Goal: Feedback & Contribution: Submit feedback/report problem

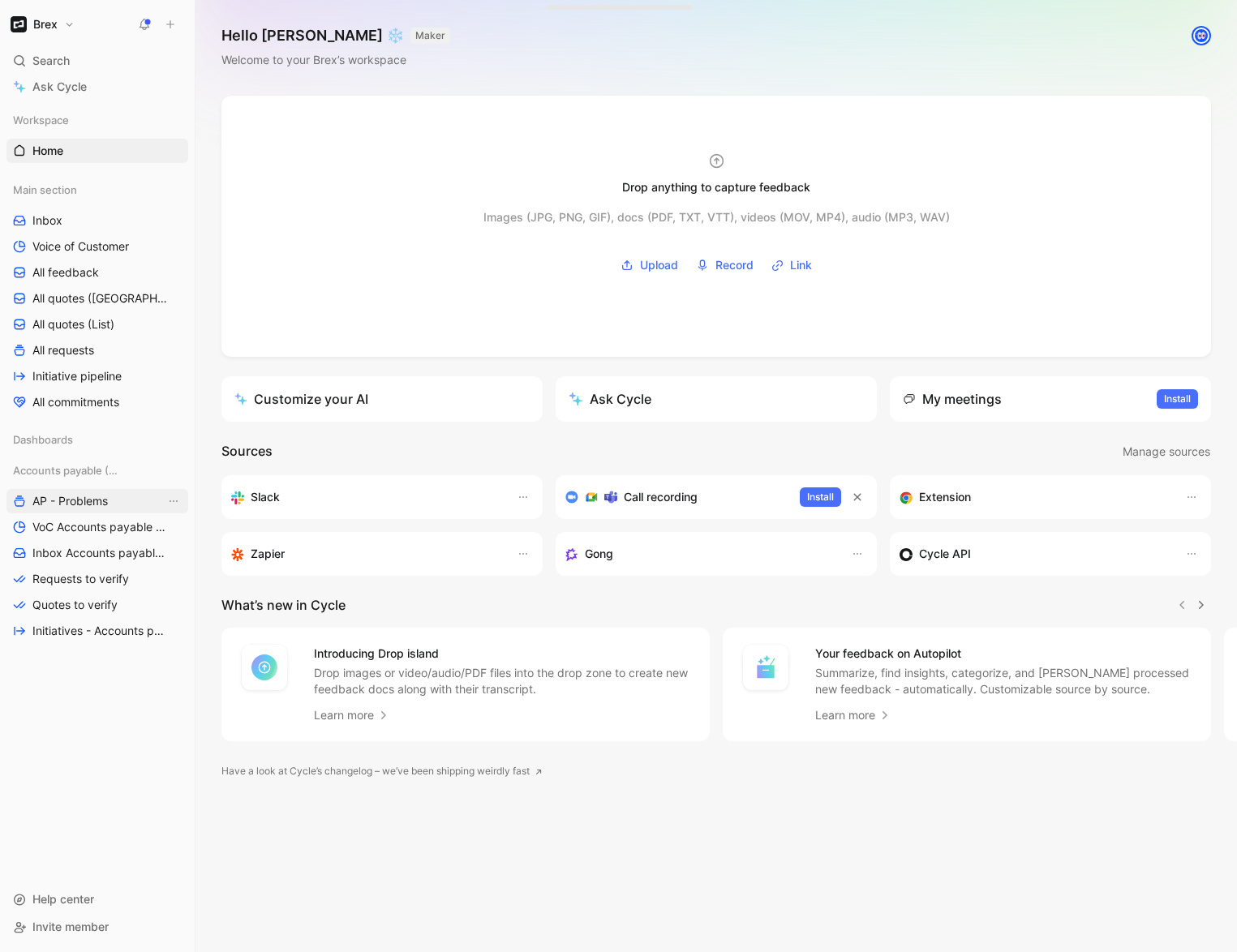
click at [94, 508] on span "AP - Problems" at bounding box center [70, 501] width 76 height 16
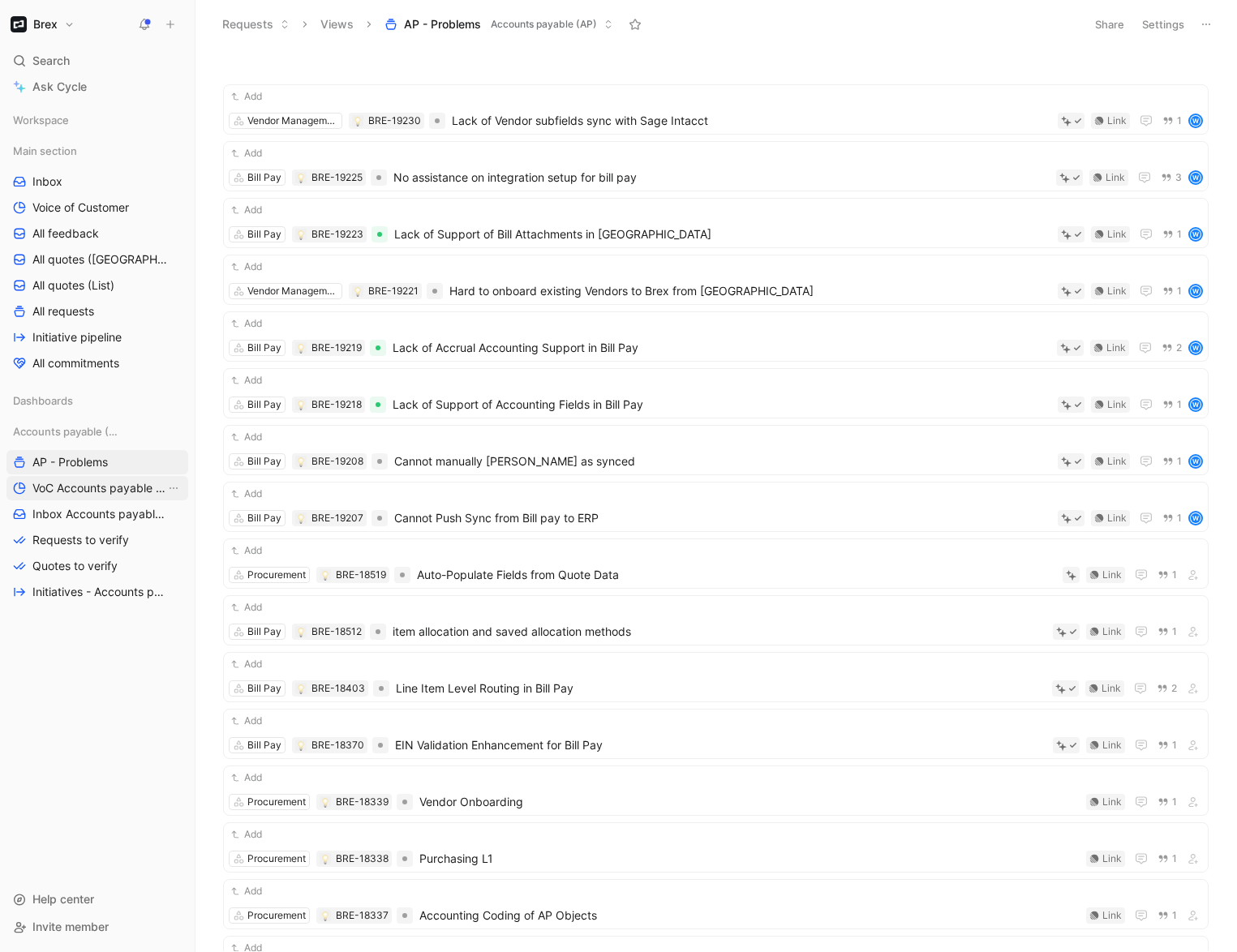
click at [120, 485] on span "VoC Accounts payable (AP)" at bounding box center [98, 489] width 133 height 16
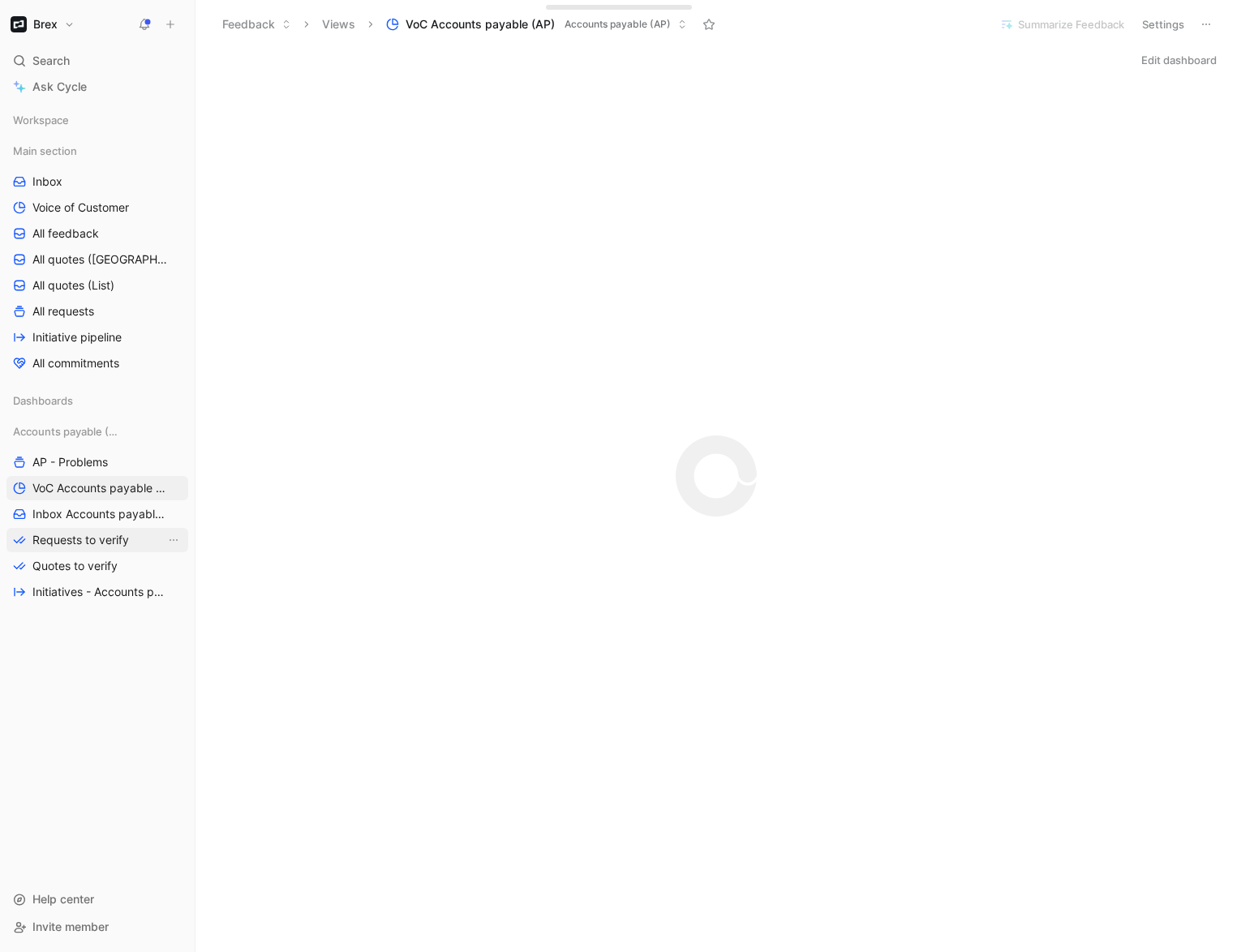
click at [98, 542] on span "Requests to verify" at bounding box center [80, 541] width 96 height 16
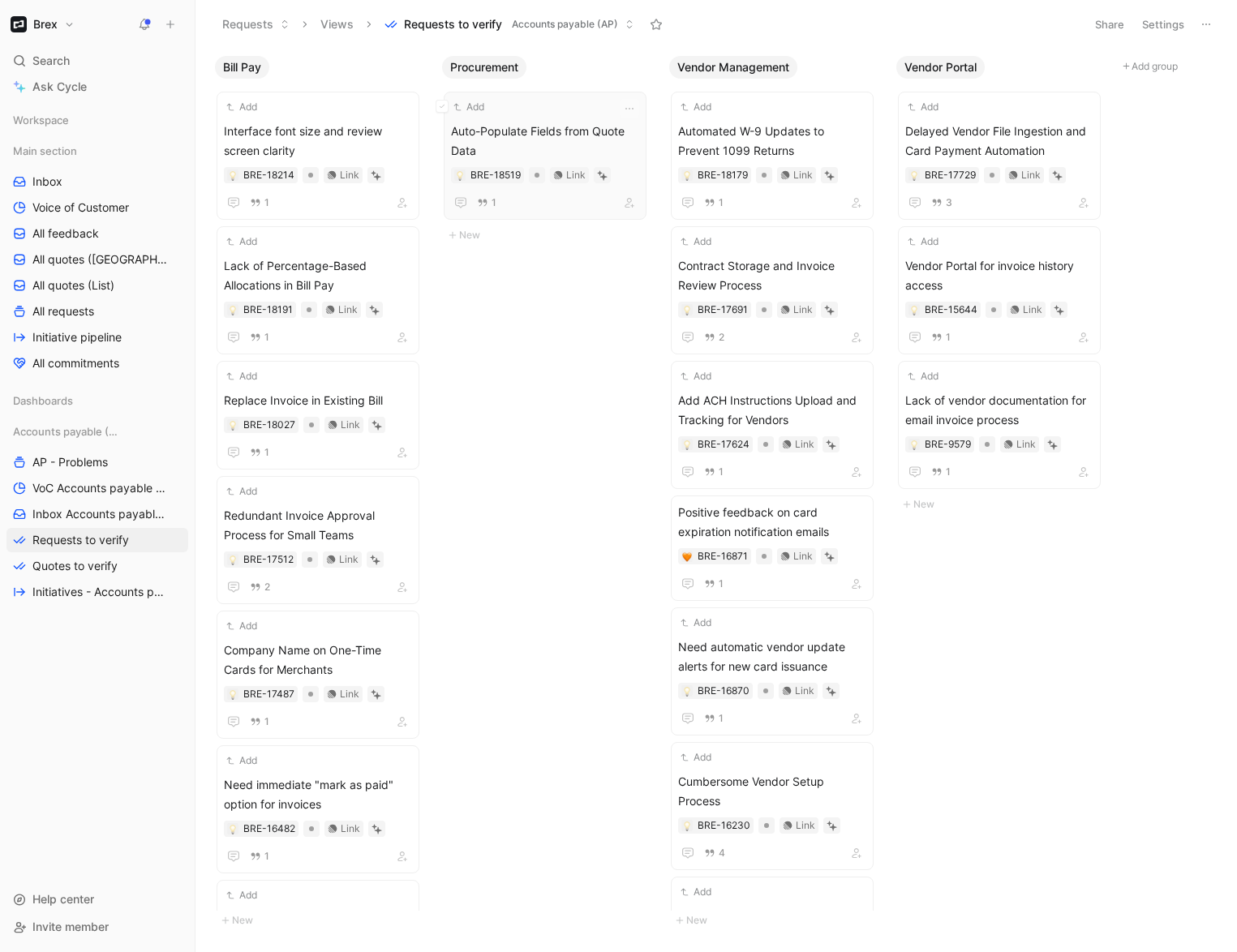
click at [593, 139] on span "Auto-Populate Fields from Quote Data" at bounding box center [545, 141] width 188 height 39
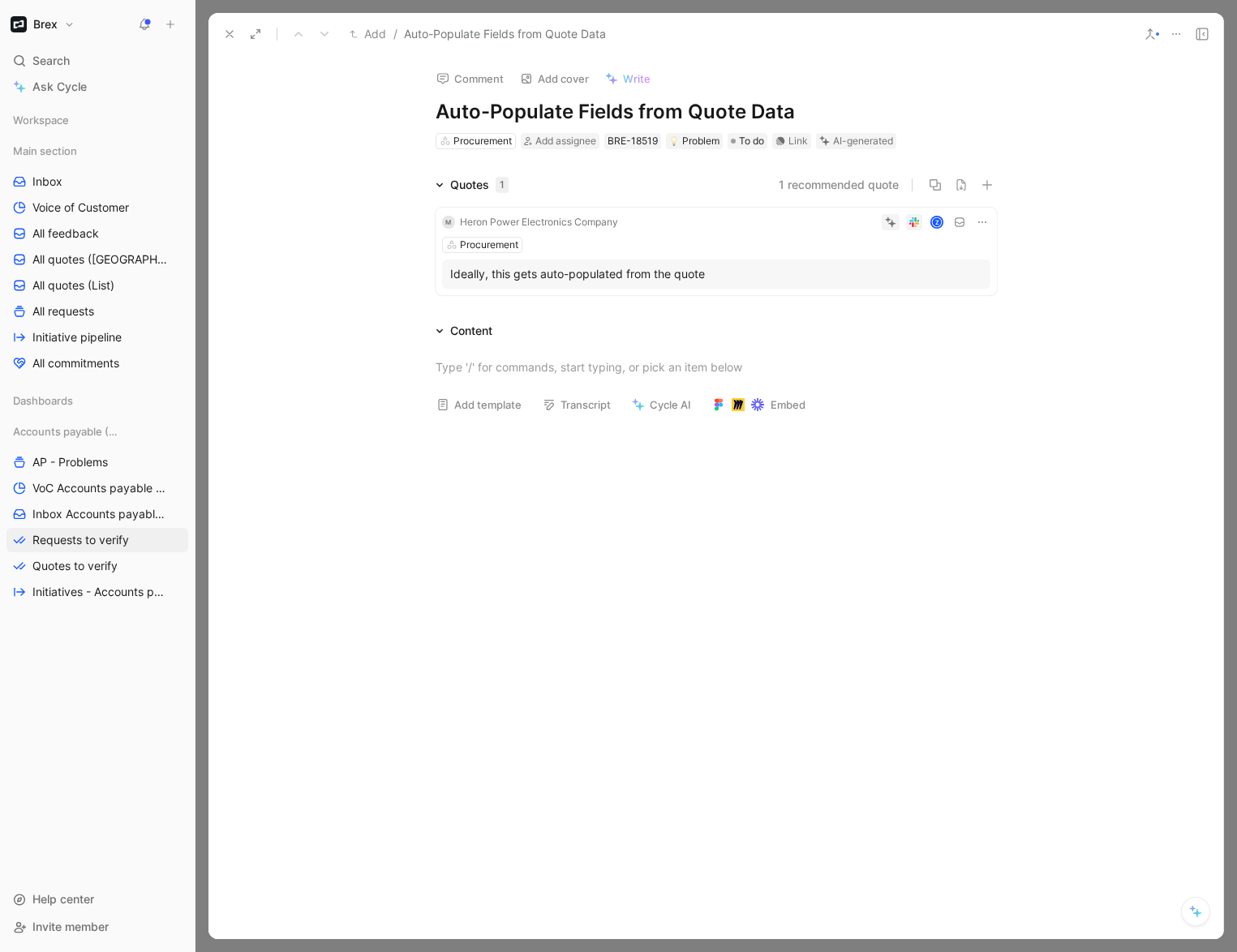
click at [597, 116] on h1 "Auto-Populate Fields from Quote Data" at bounding box center [715, 111] width 561 height 26
click at [589, 114] on h1 "Auto-Populate Fields from Quote Data" at bounding box center [715, 111] width 561 height 26
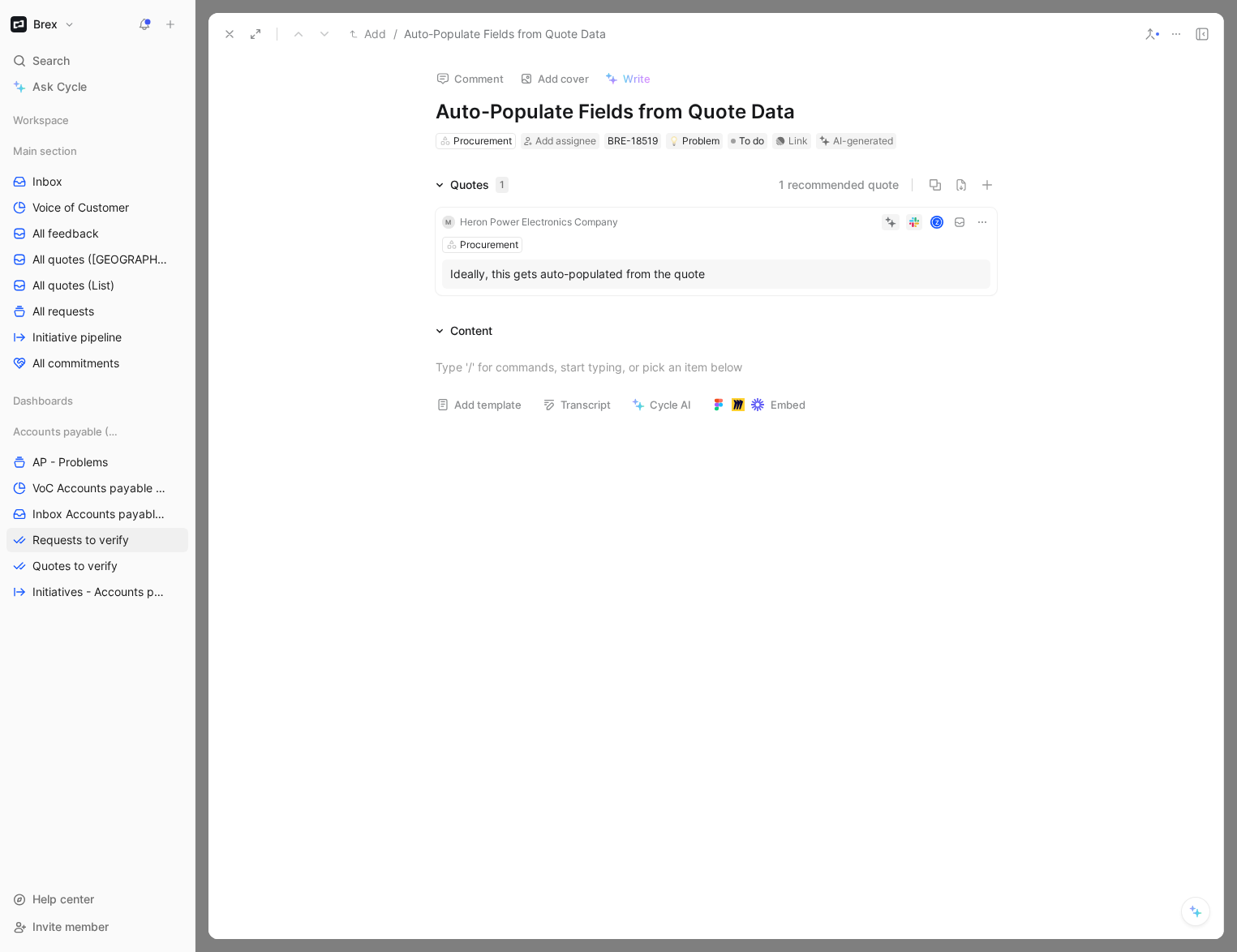
click at [589, 114] on h1 "Auto-Populate Fields from Quote Data" at bounding box center [715, 111] width 561 height 26
click at [739, 106] on h1 "Auto-Populate PO from Quote Data" at bounding box center [715, 111] width 561 height 26
click at [850, 143] on div "AI-generated" at bounding box center [863, 141] width 60 height 16
click at [232, 35] on icon at bounding box center [230, 34] width 13 height 13
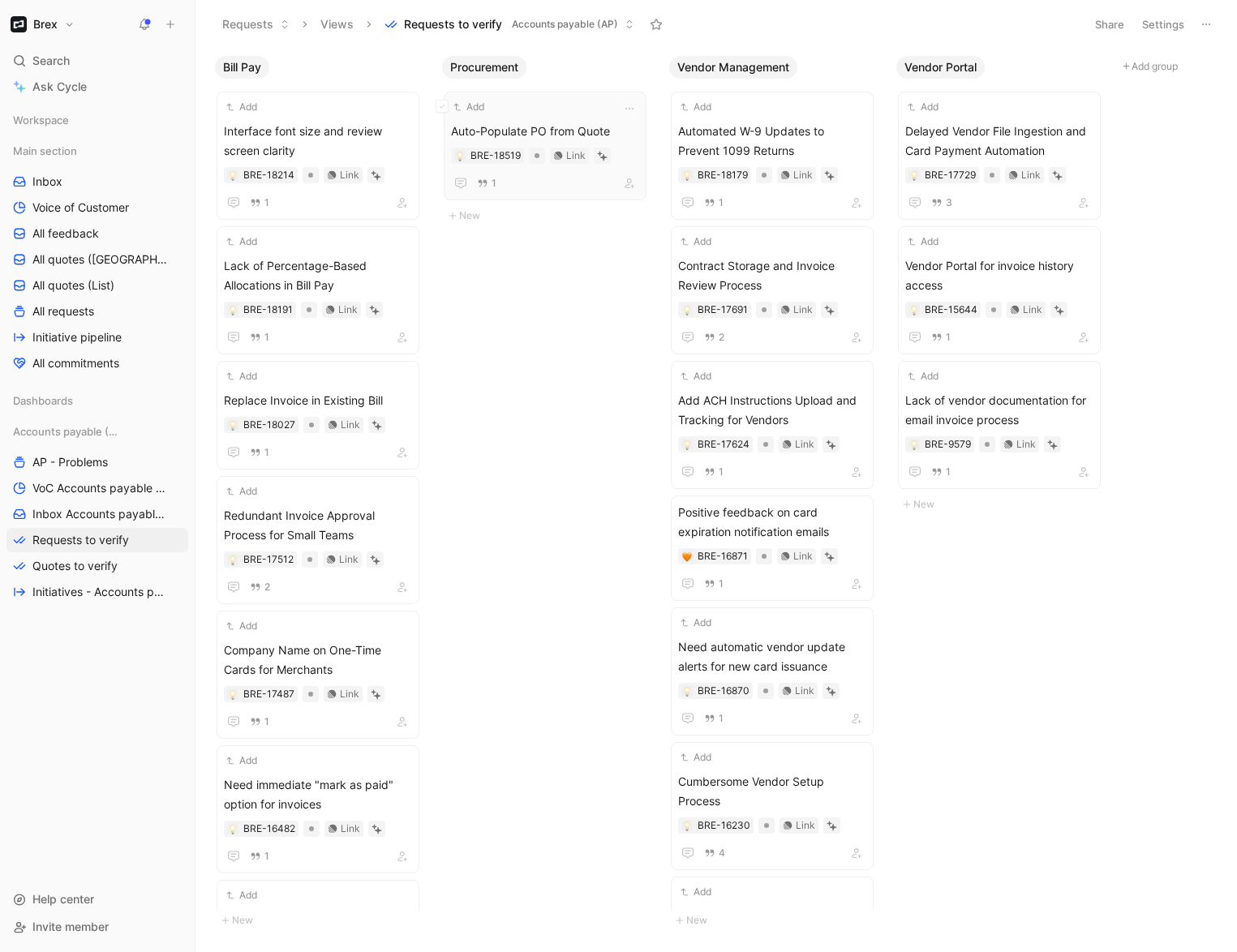
click at [598, 157] on icon at bounding box center [602, 156] width 11 height 11
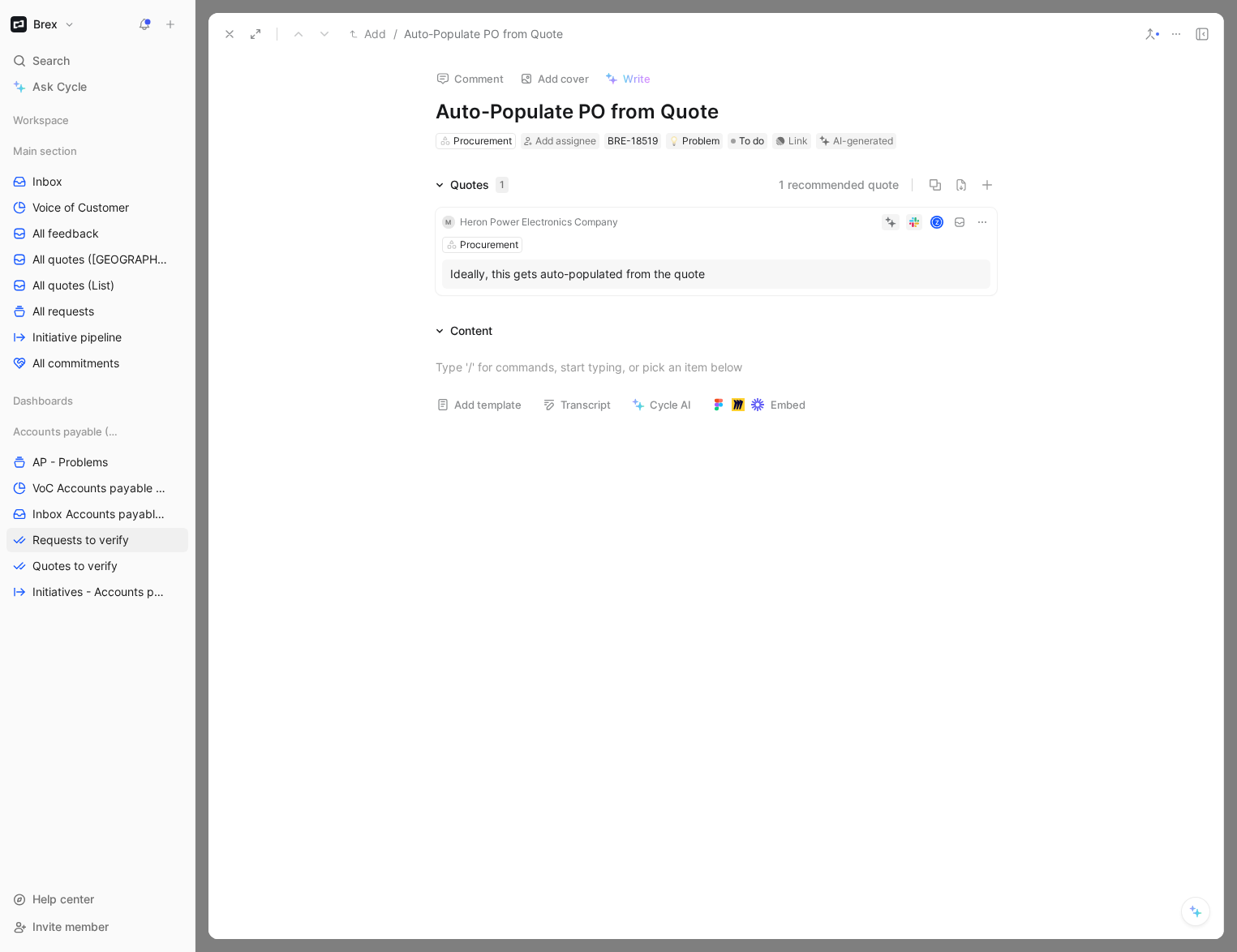
click at [223, 40] on icon at bounding box center [230, 34] width 13 height 13
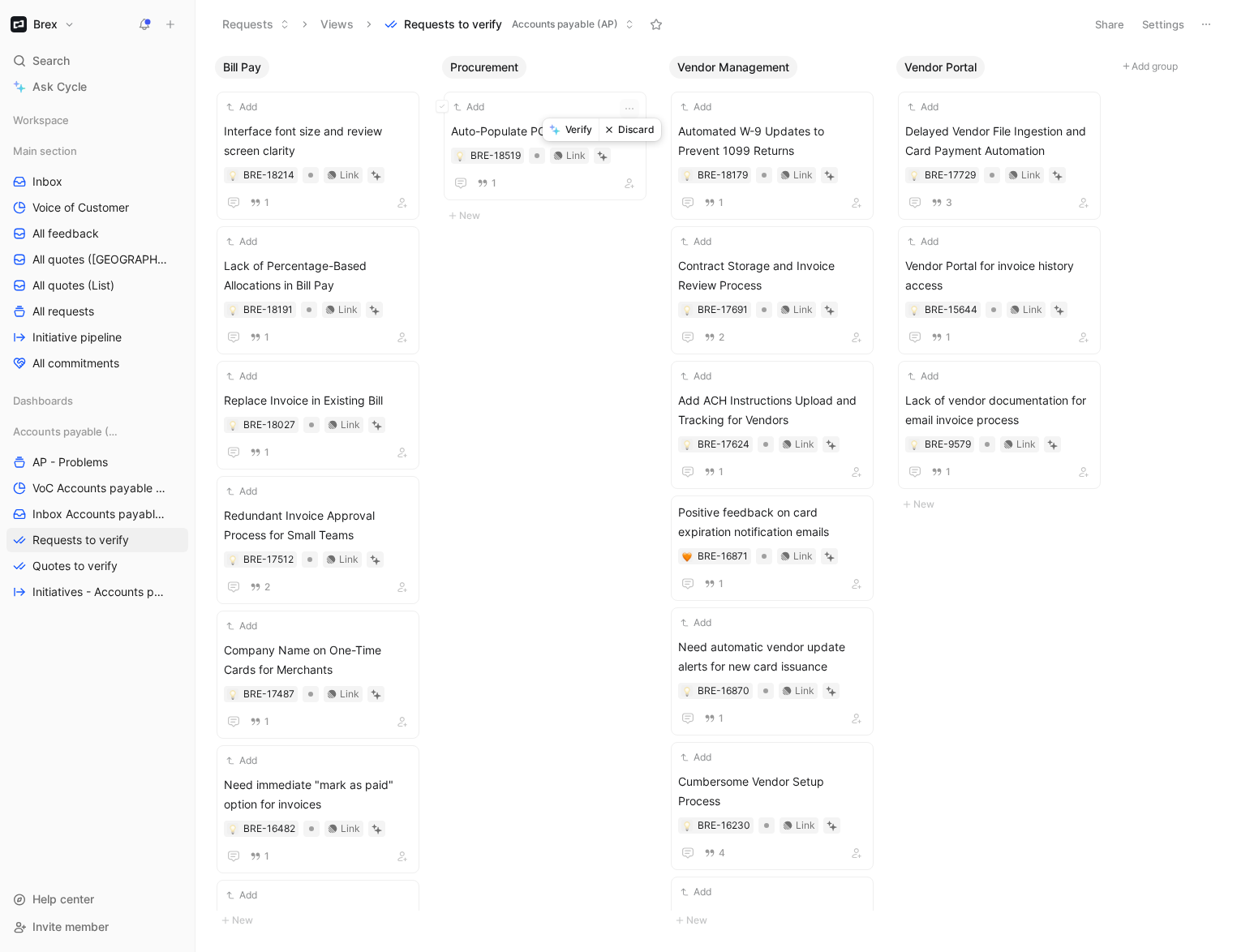
click at [581, 131] on button "Verify" at bounding box center [570, 130] width 56 height 23
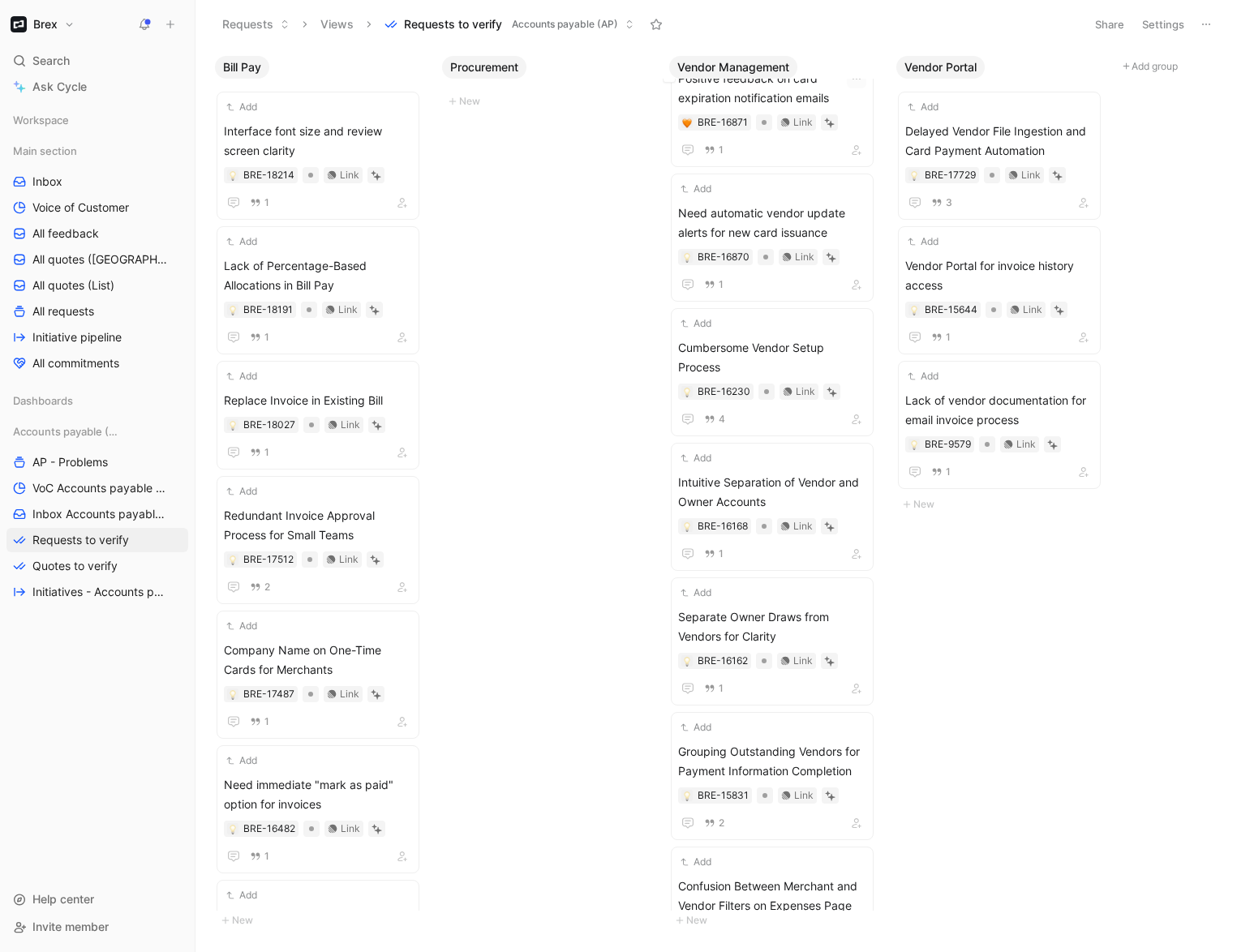
scroll to position [436, 0]
click at [66, 571] on span "Quotes to verify" at bounding box center [74, 566] width 85 height 16
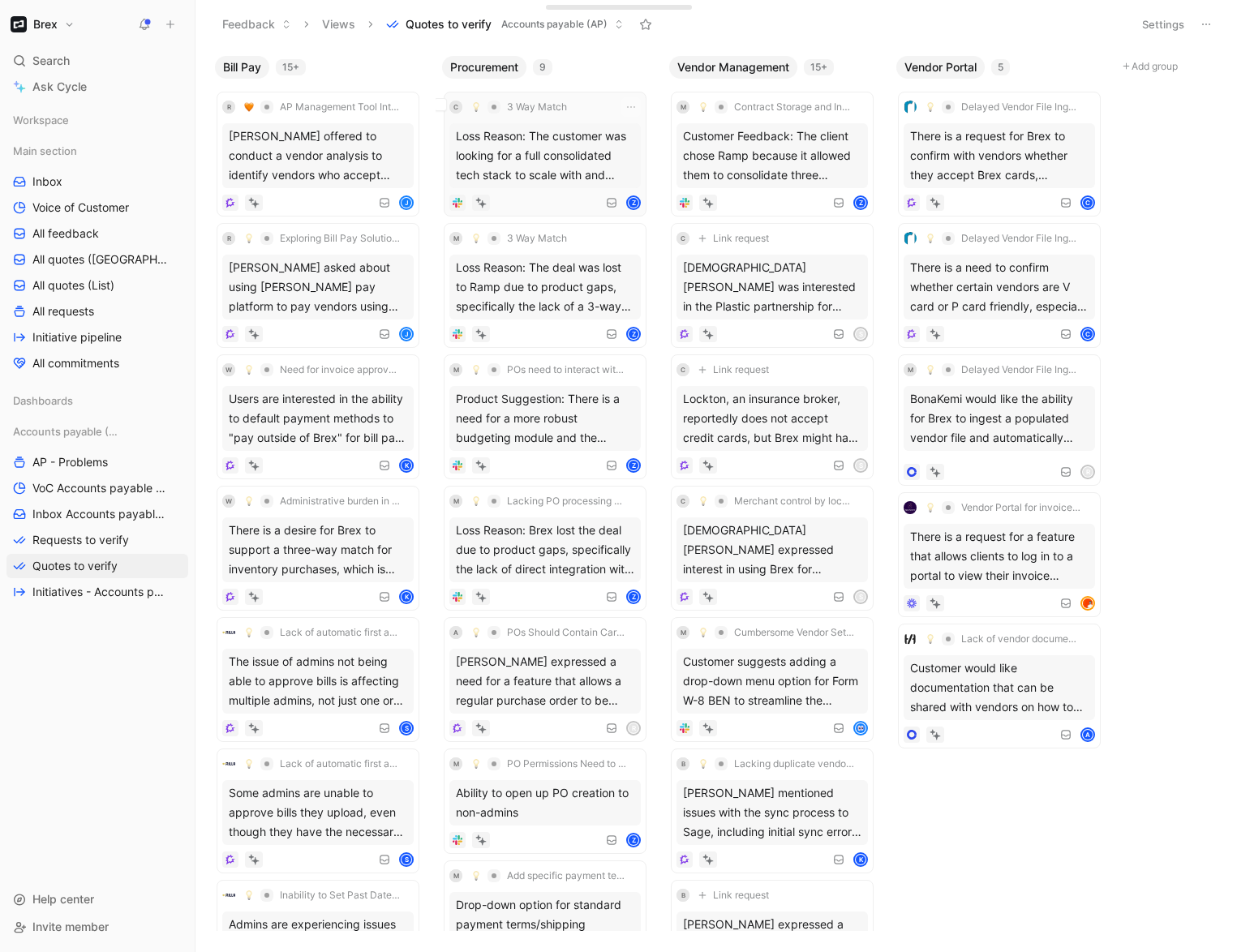
click at [594, 152] on div "Loss Reason: The customer was looking for a full consolidated tech stack to sca…" at bounding box center [545, 156] width 191 height 65
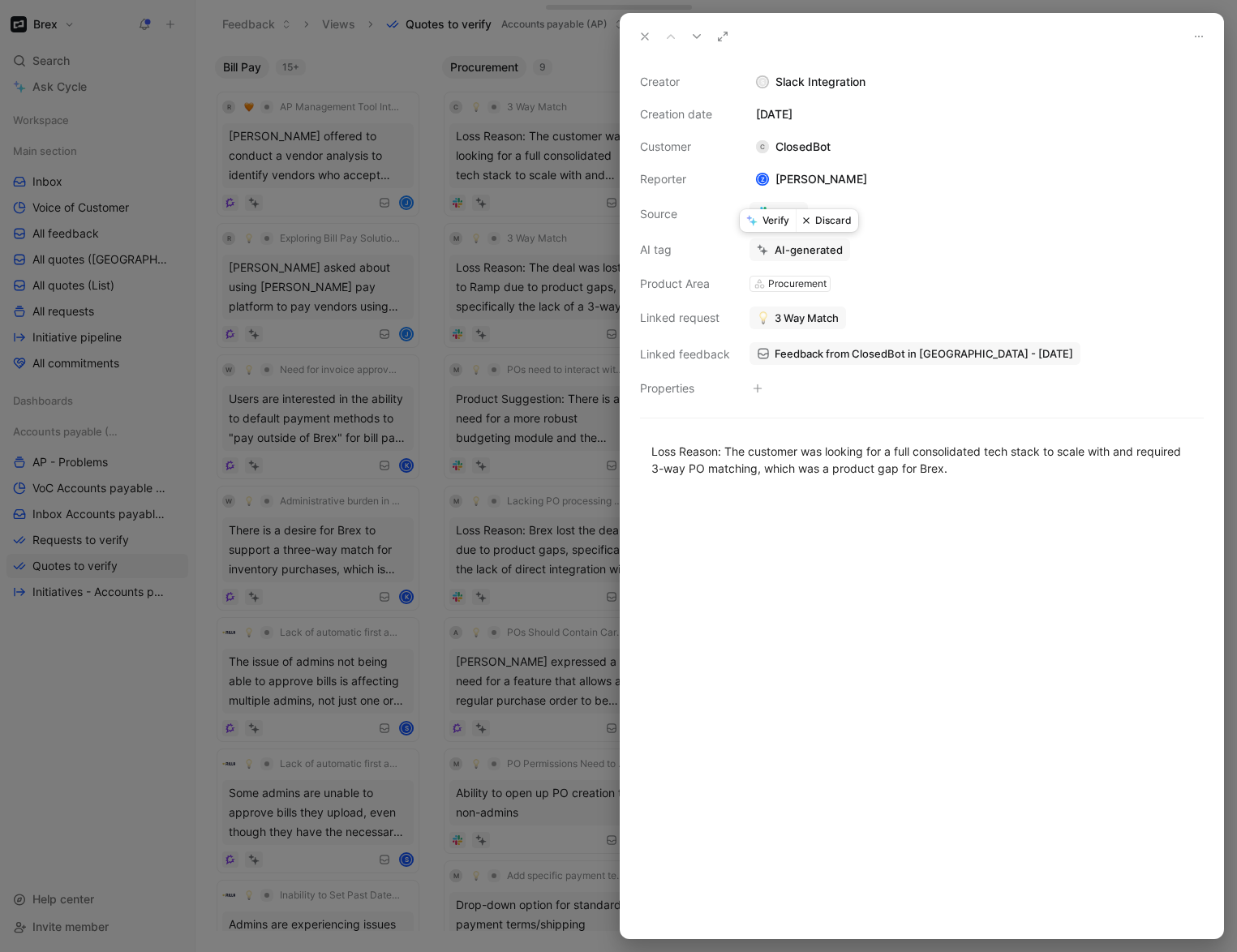
click at [756, 218] on icon at bounding box center [752, 221] width 12 height 12
click at [640, 38] on icon at bounding box center [645, 36] width 13 height 13
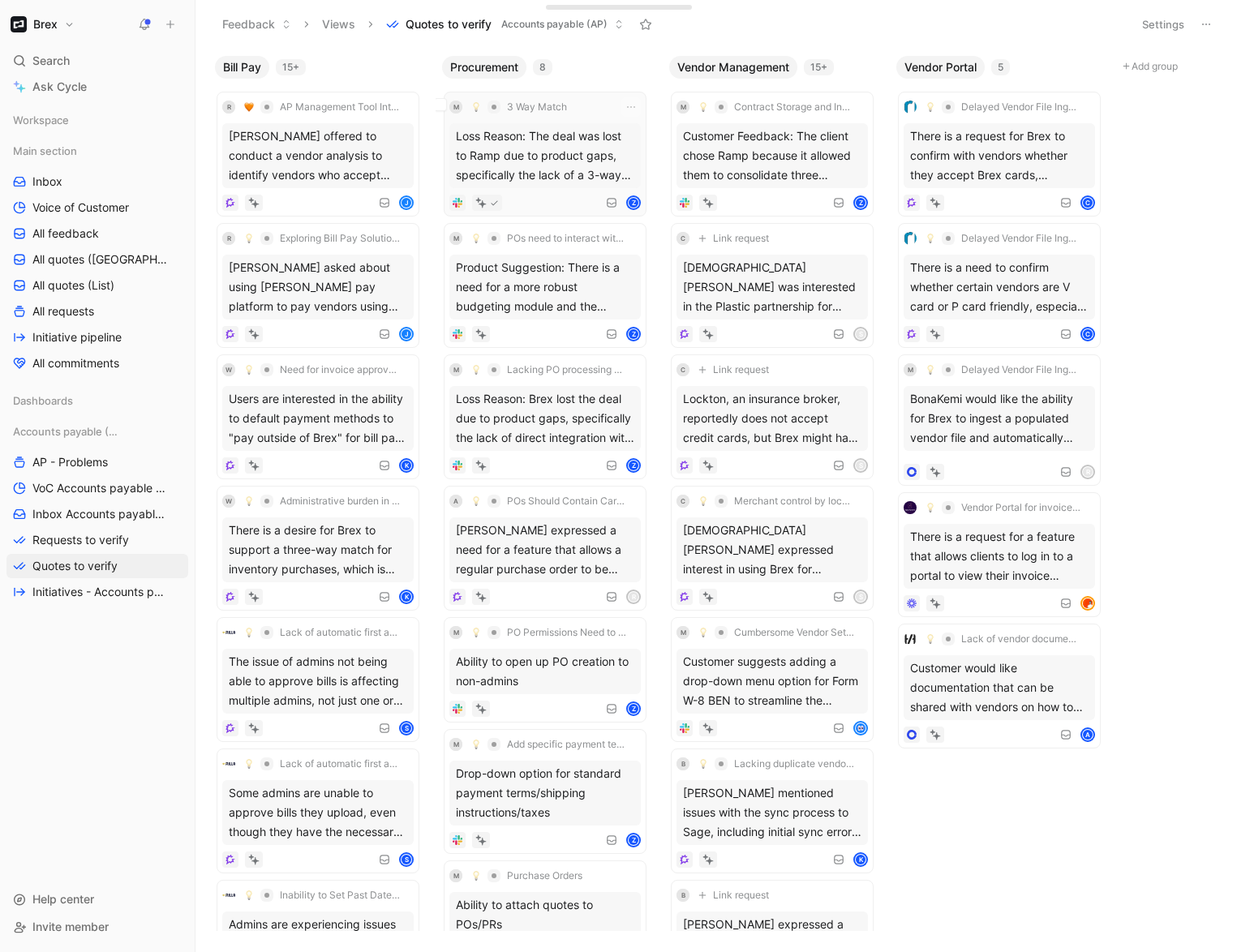
click at [601, 108] on div "M 3 Way Match" at bounding box center [545, 107] width 191 height 20
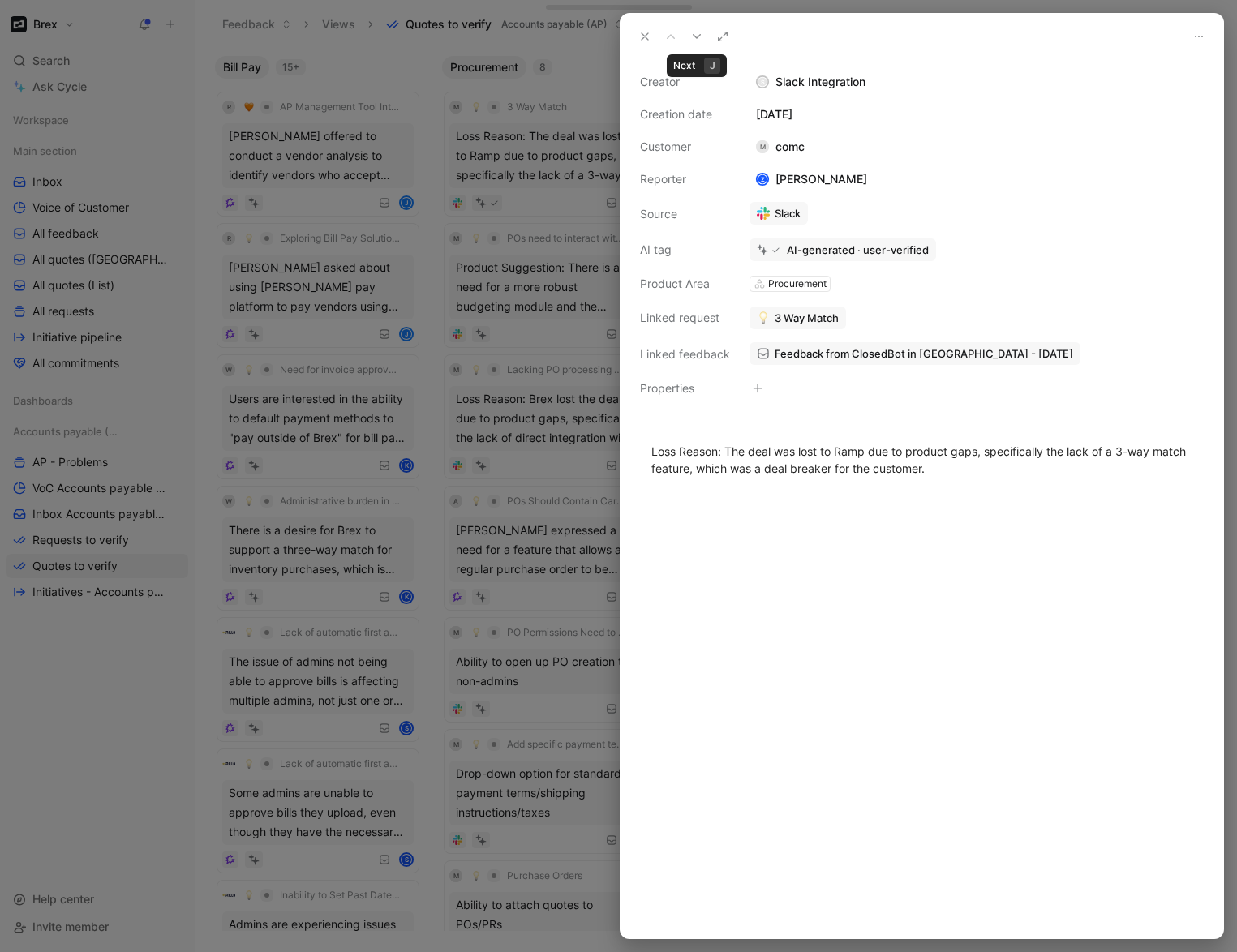
click at [698, 33] on icon at bounding box center [697, 36] width 13 height 13
click at [772, 227] on button "Verify" at bounding box center [768, 221] width 56 height 23
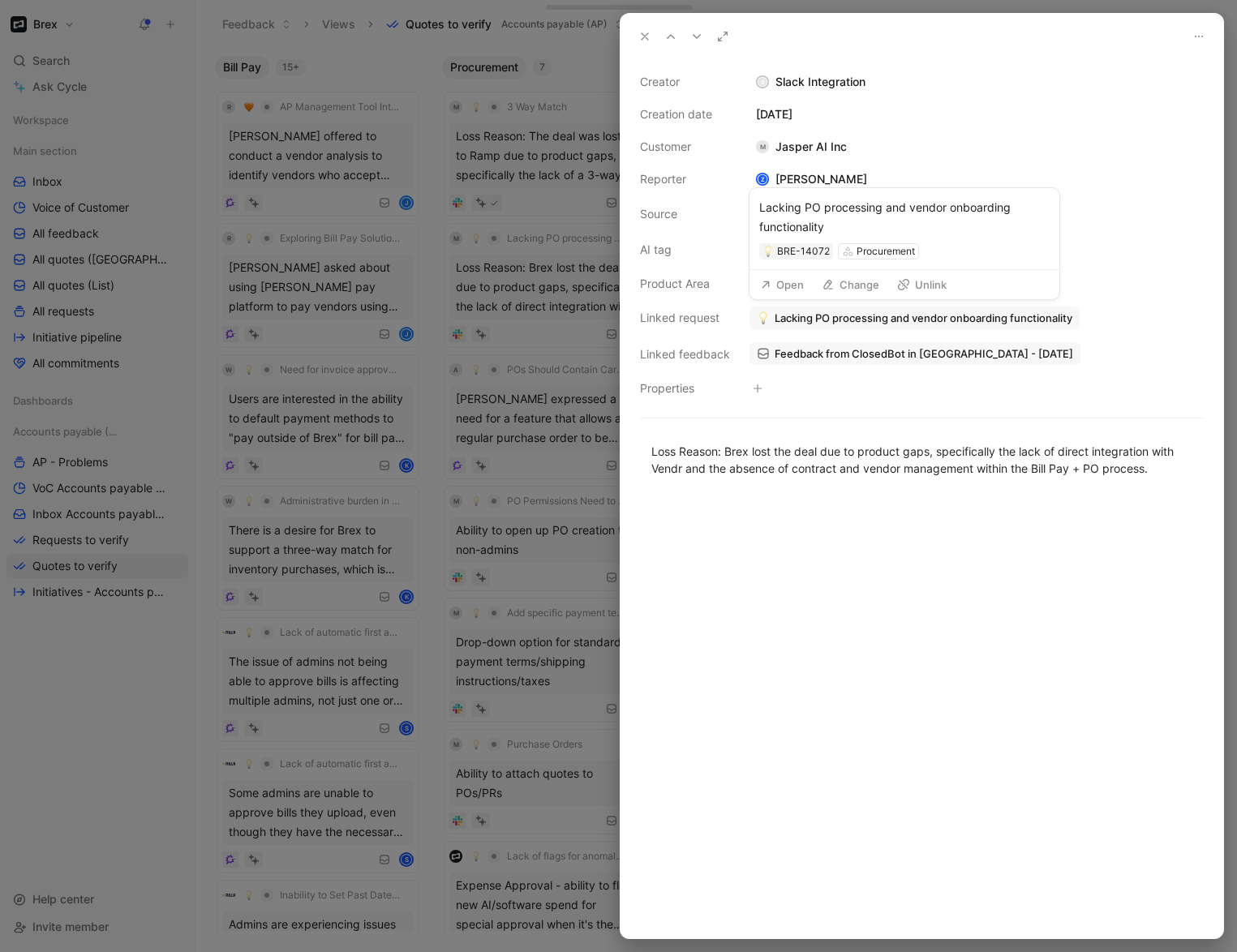
click at [1008, 317] on span "Lacking PO processing and vendor onboarding functionality" at bounding box center [923, 318] width 298 height 15
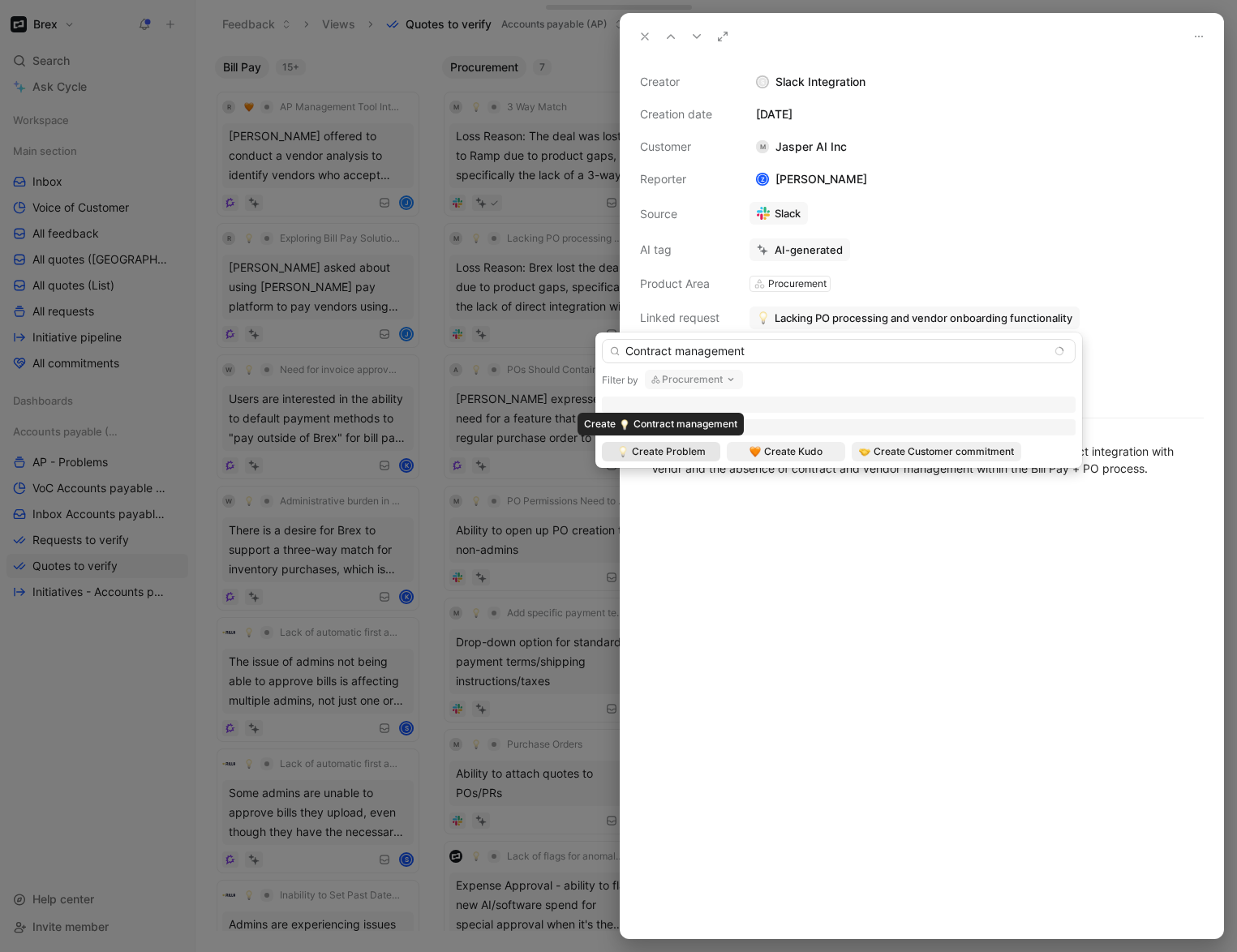
type input "Contract management"
click at [691, 449] on span "Create Problem" at bounding box center [669, 452] width 74 height 16
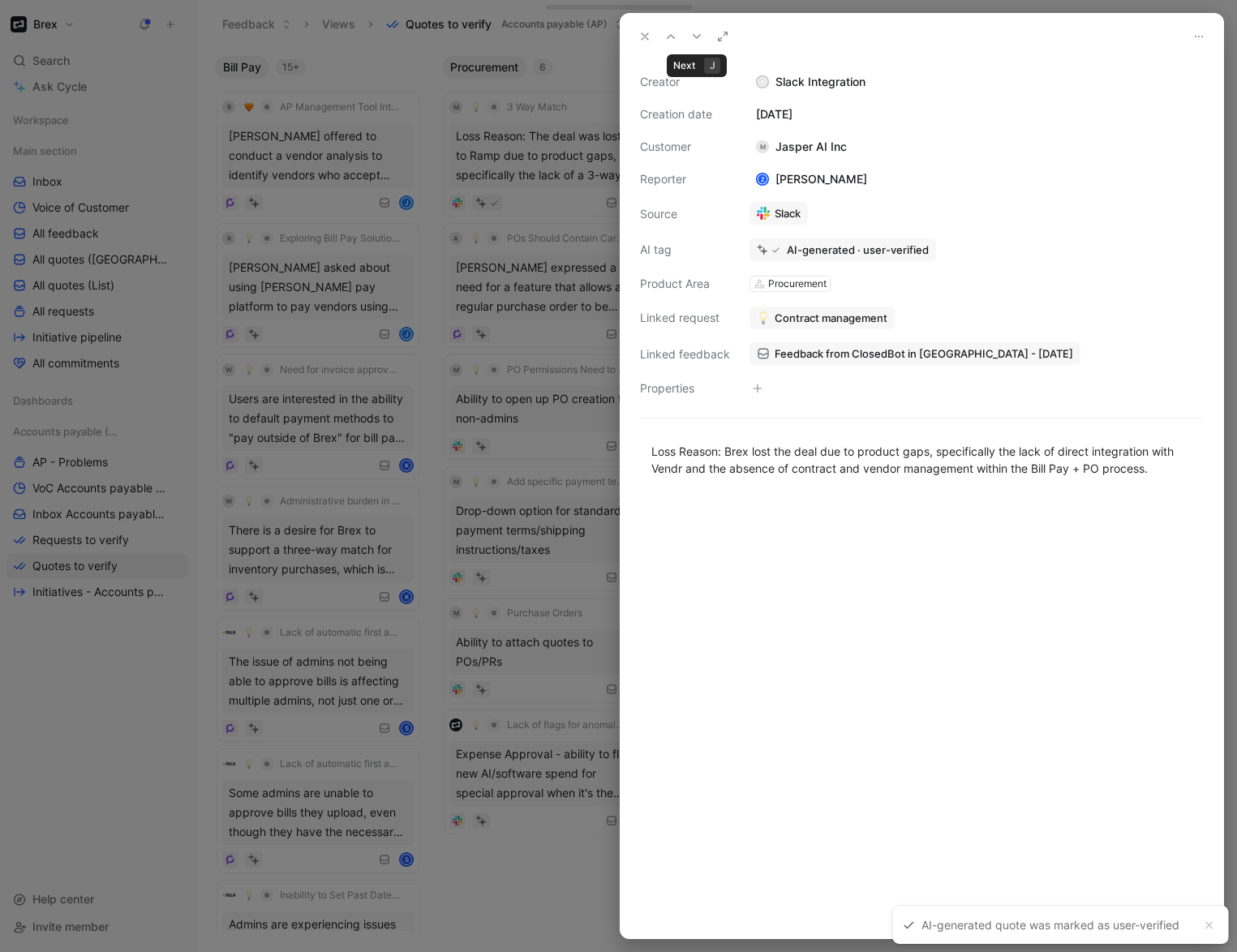
click at [705, 39] on button at bounding box center [697, 37] width 23 height 23
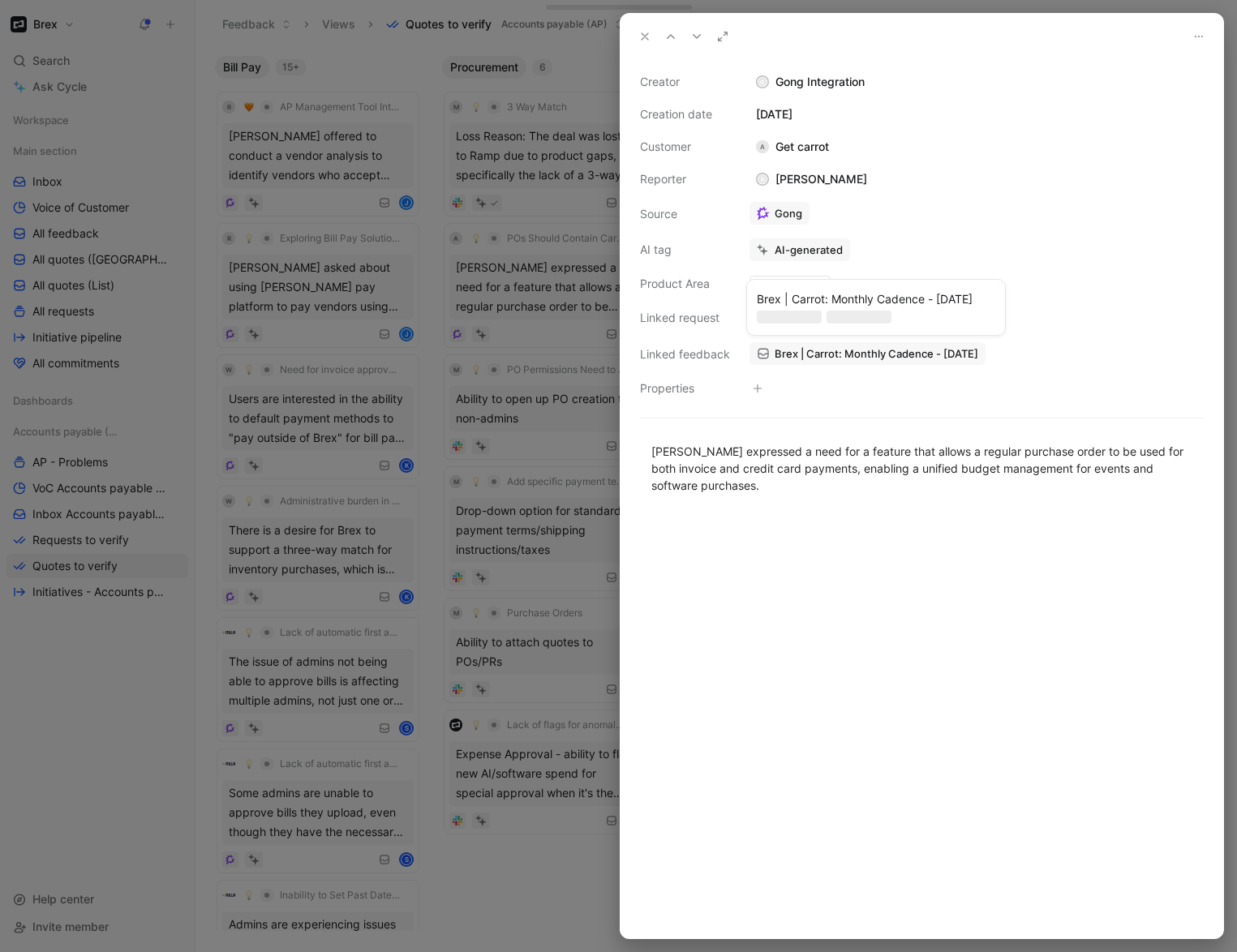
click at [911, 358] on span "Brex | Carrot: Monthly Cadence - [DATE]" at bounding box center [876, 354] width 204 height 15
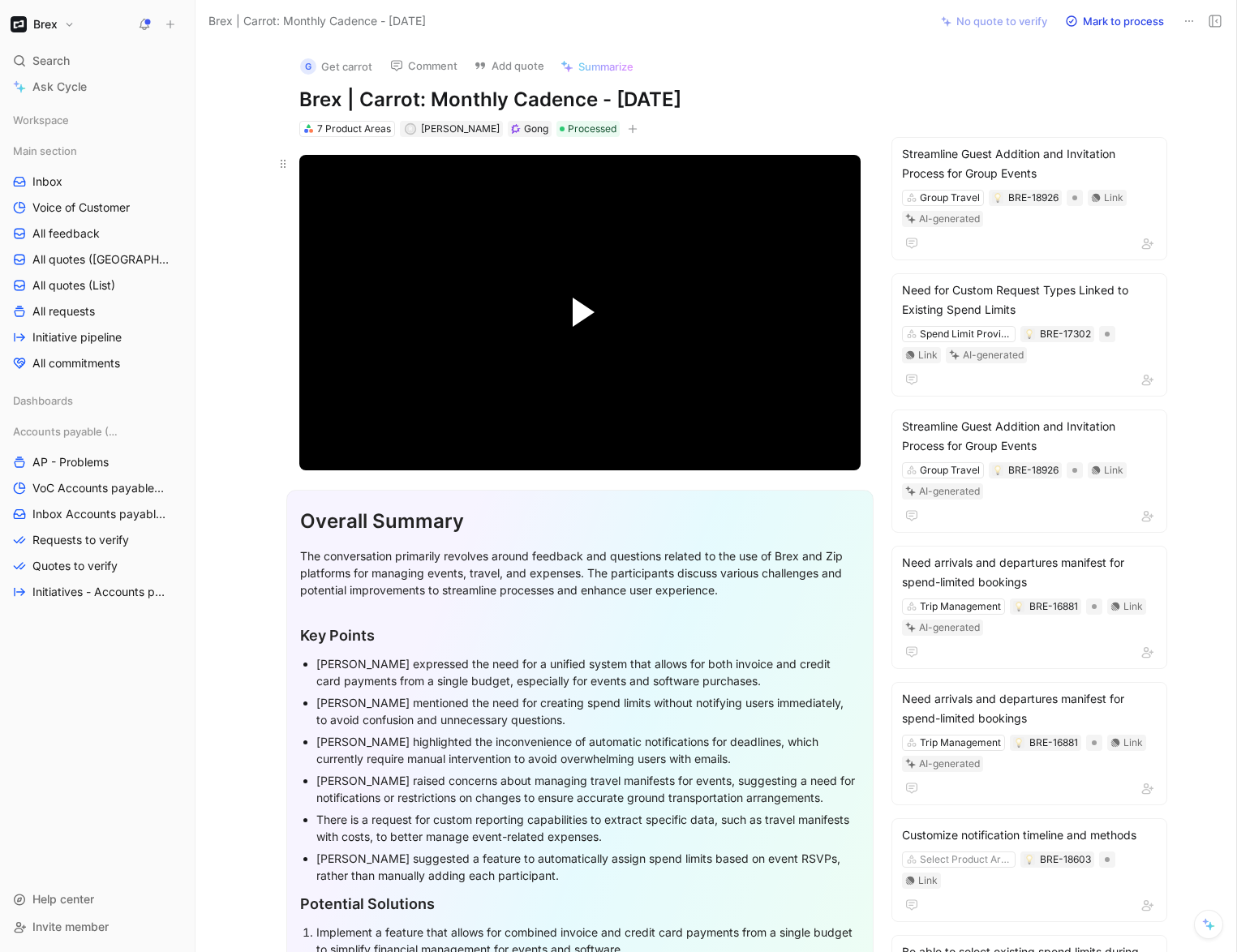
click at [575, 316] on span "Video Player" at bounding box center [583, 312] width 22 height 29
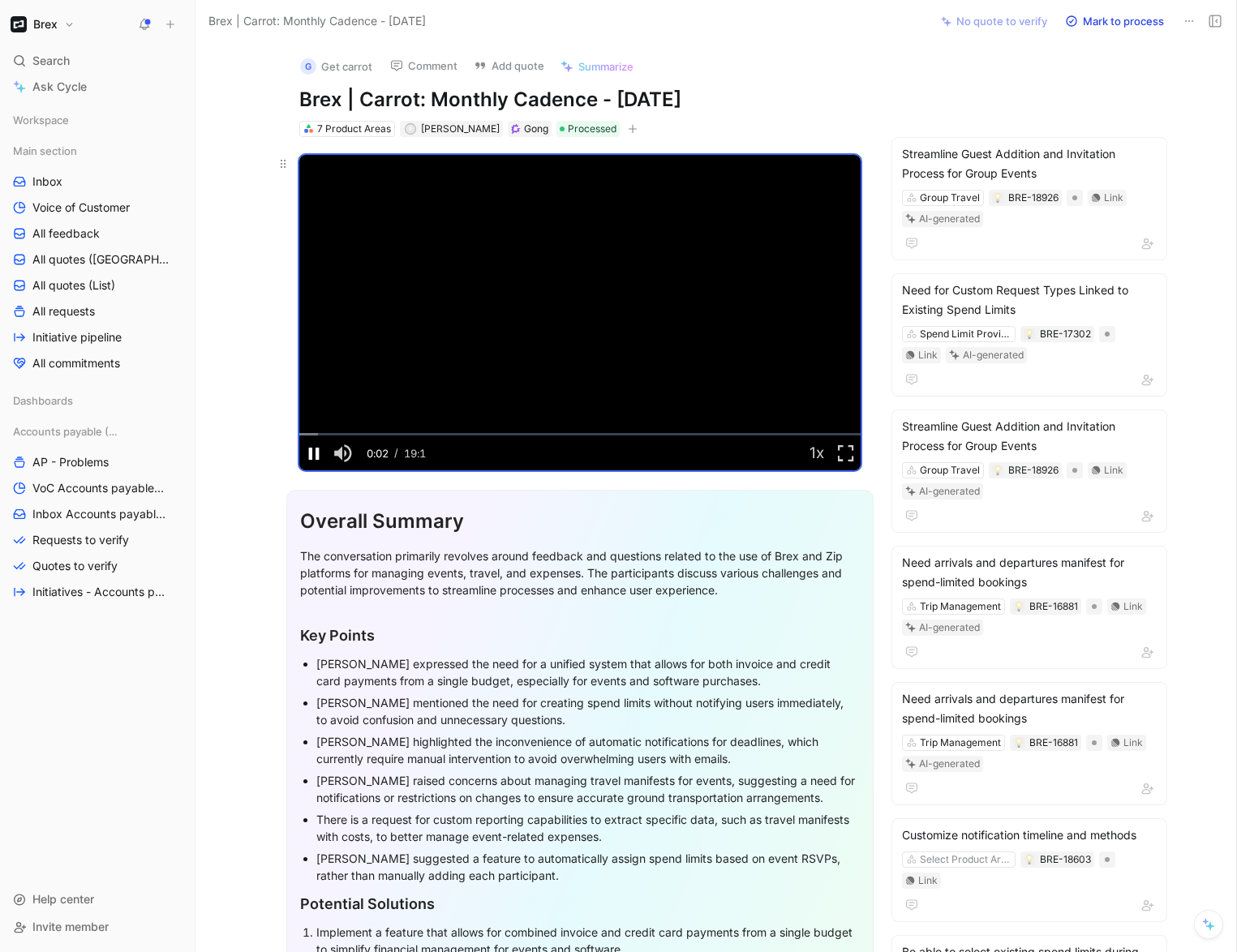
click at [310, 453] on span "Video Player" at bounding box center [313, 453] width 29 height 0
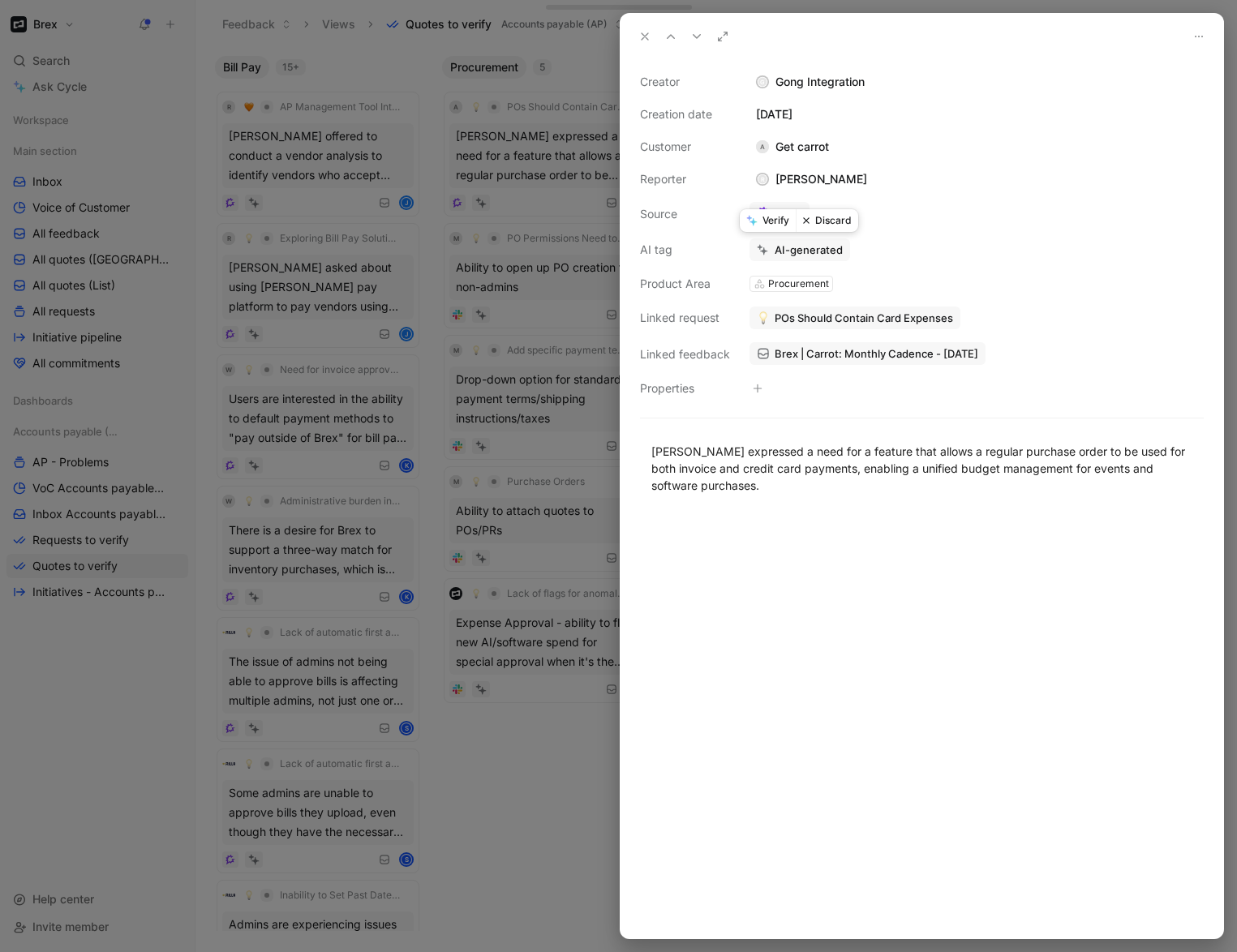
click at [771, 224] on button "Verify" at bounding box center [768, 221] width 56 height 23
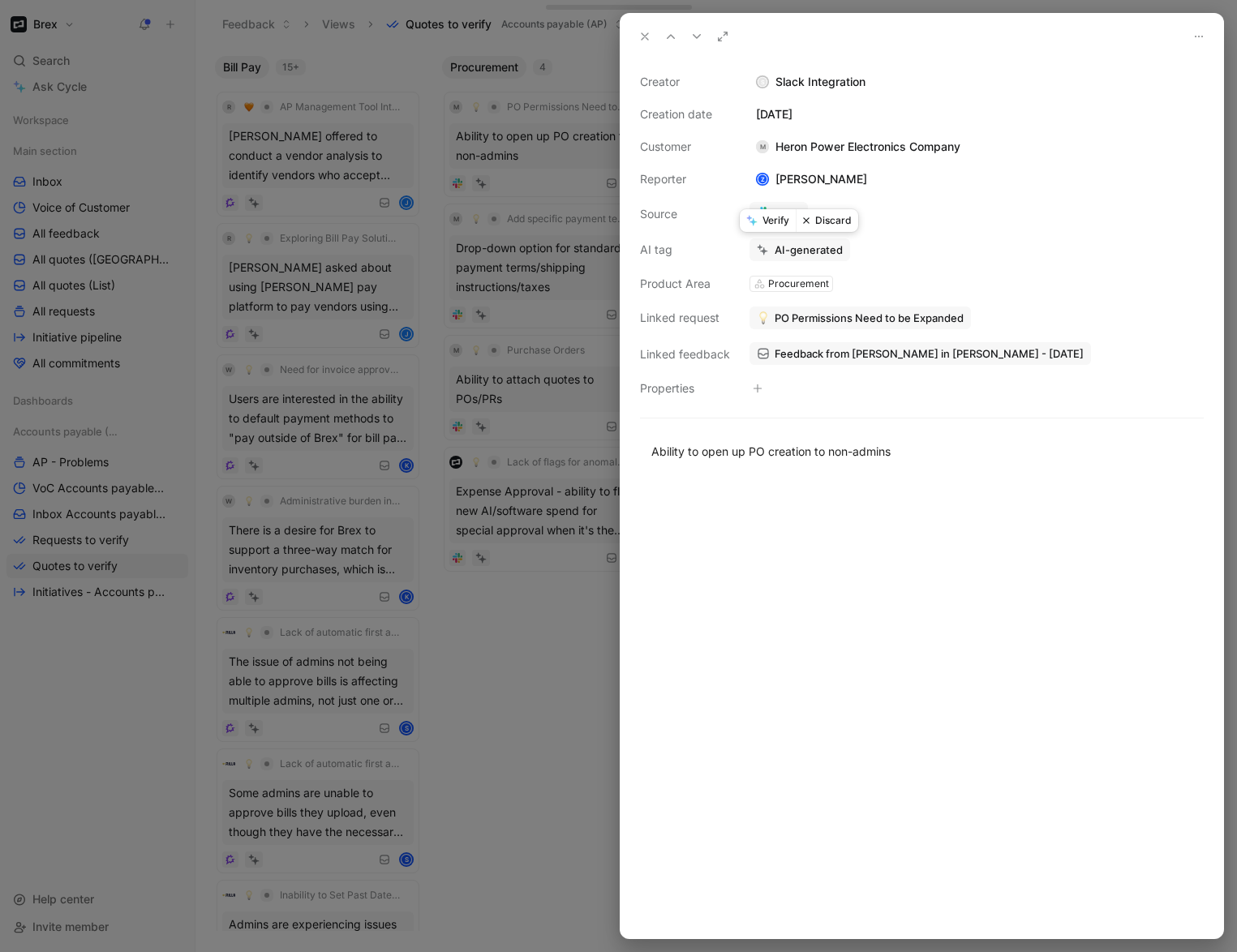
click at [767, 224] on button "Verify" at bounding box center [768, 221] width 56 height 23
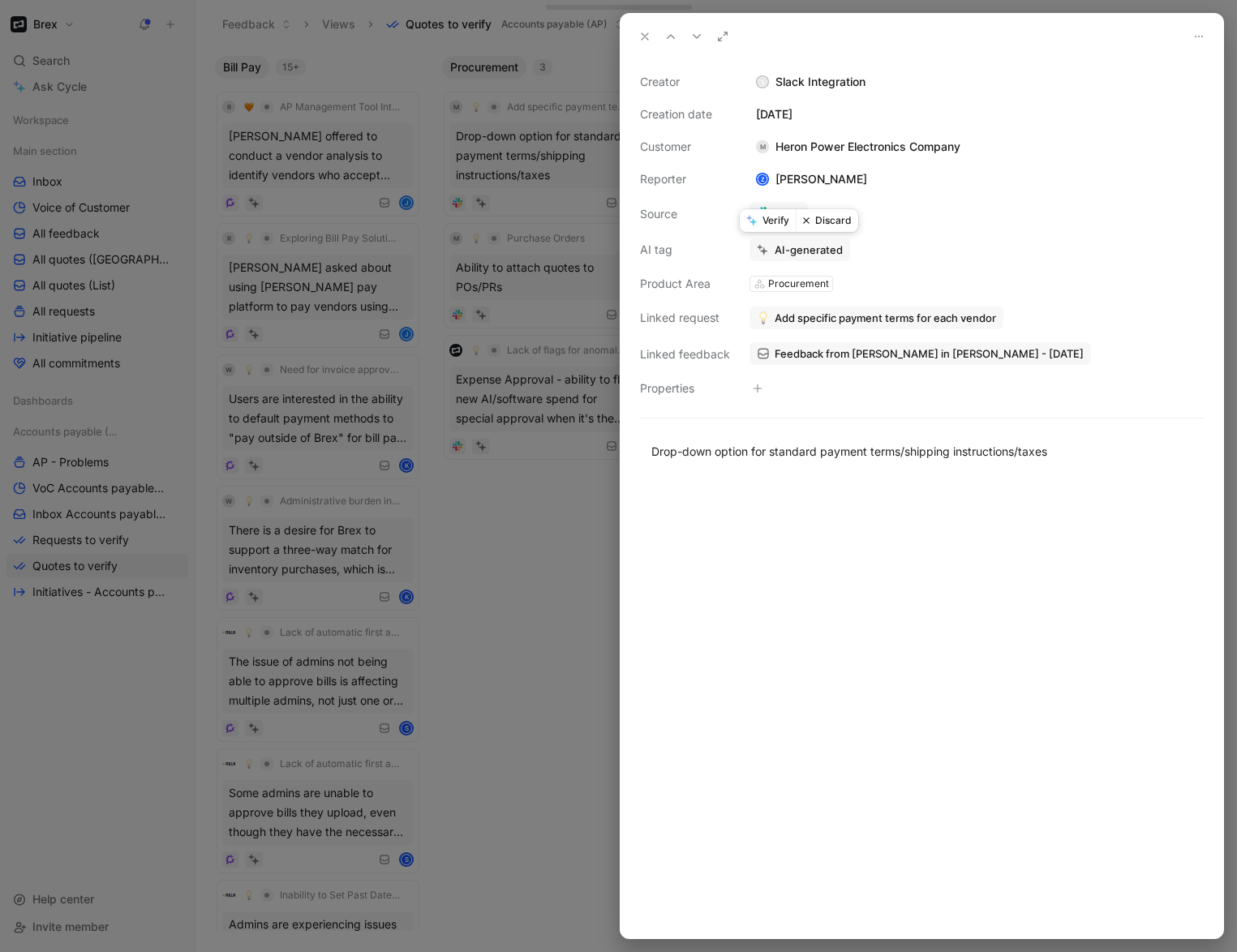
click at [765, 223] on button "Verify" at bounding box center [768, 221] width 56 height 23
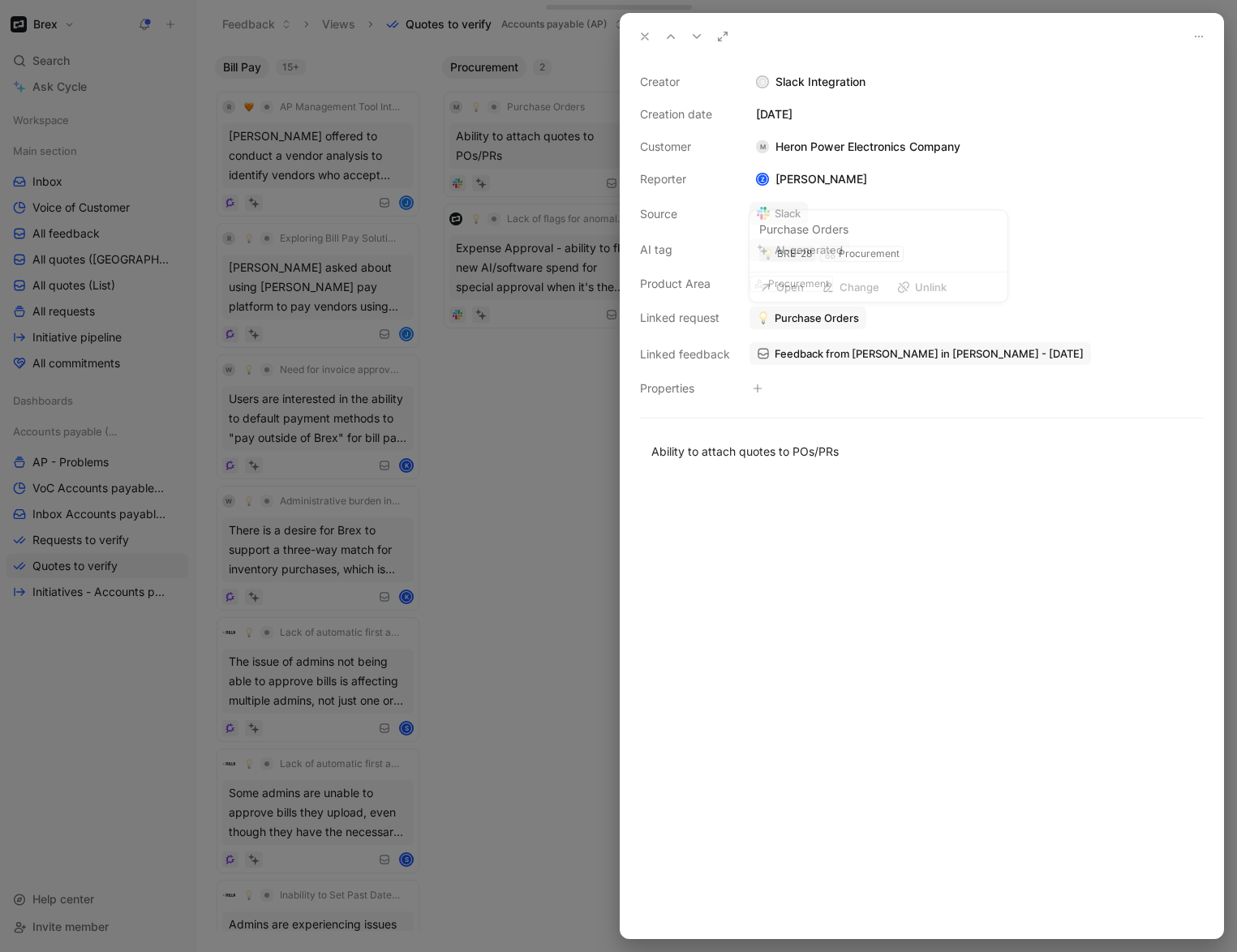
click at [803, 318] on span "Purchase Orders" at bounding box center [817, 318] width 84 height 15
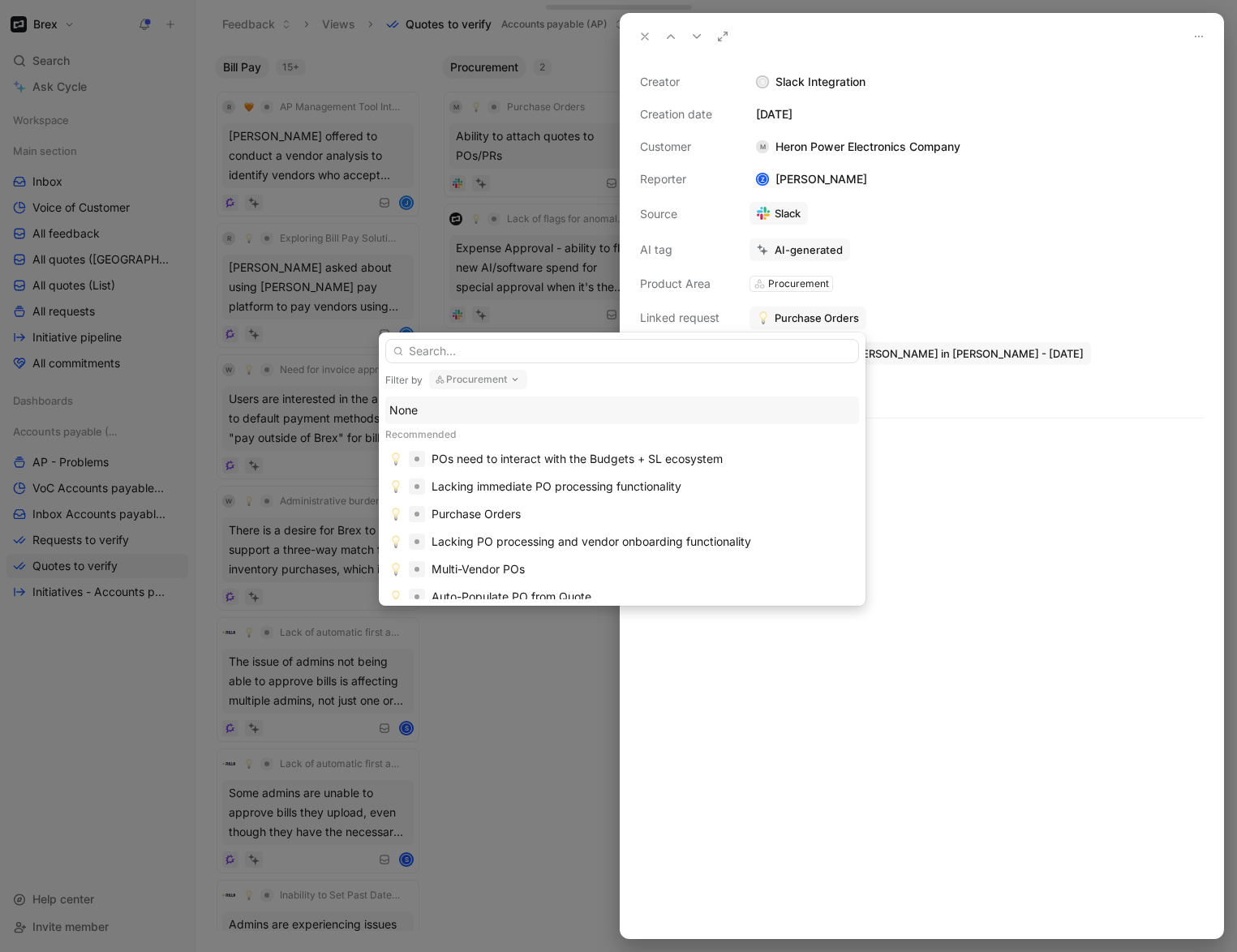
type input "a"
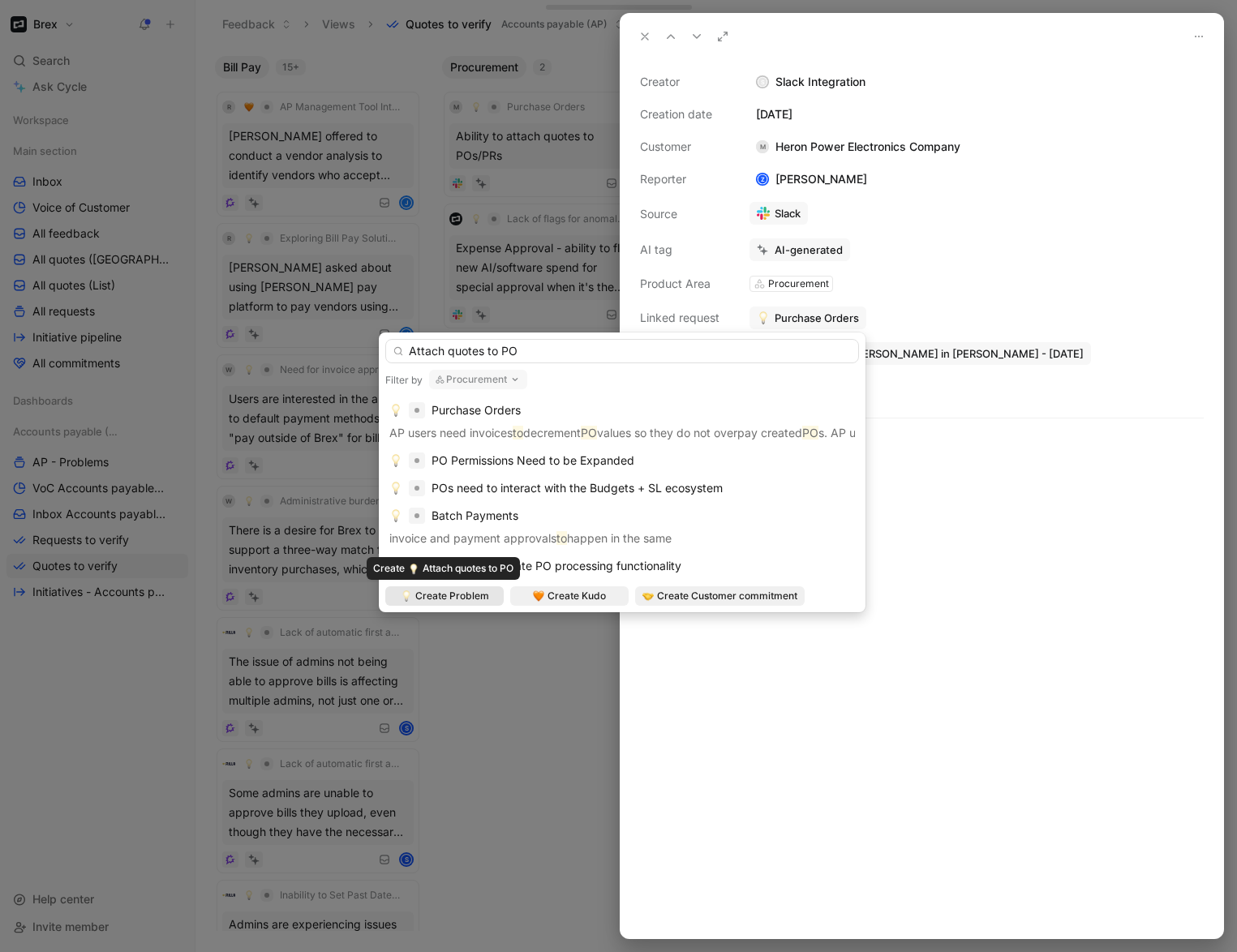
type input "Attach quotes to PO"
click at [457, 599] on span "Create Problem" at bounding box center [452, 597] width 74 height 16
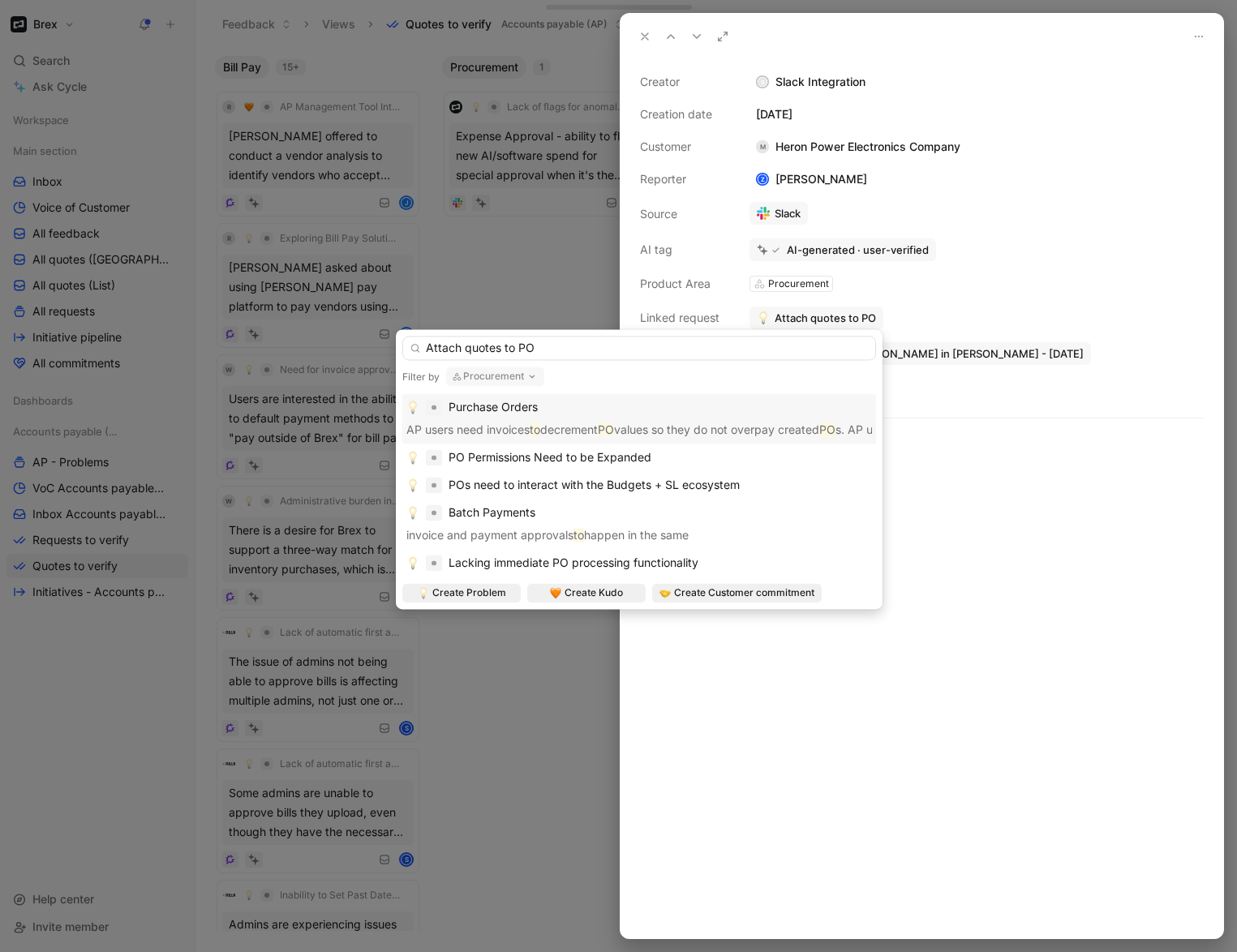
click at [953, 581] on div at bounding box center [921, 708] width 602 height 461
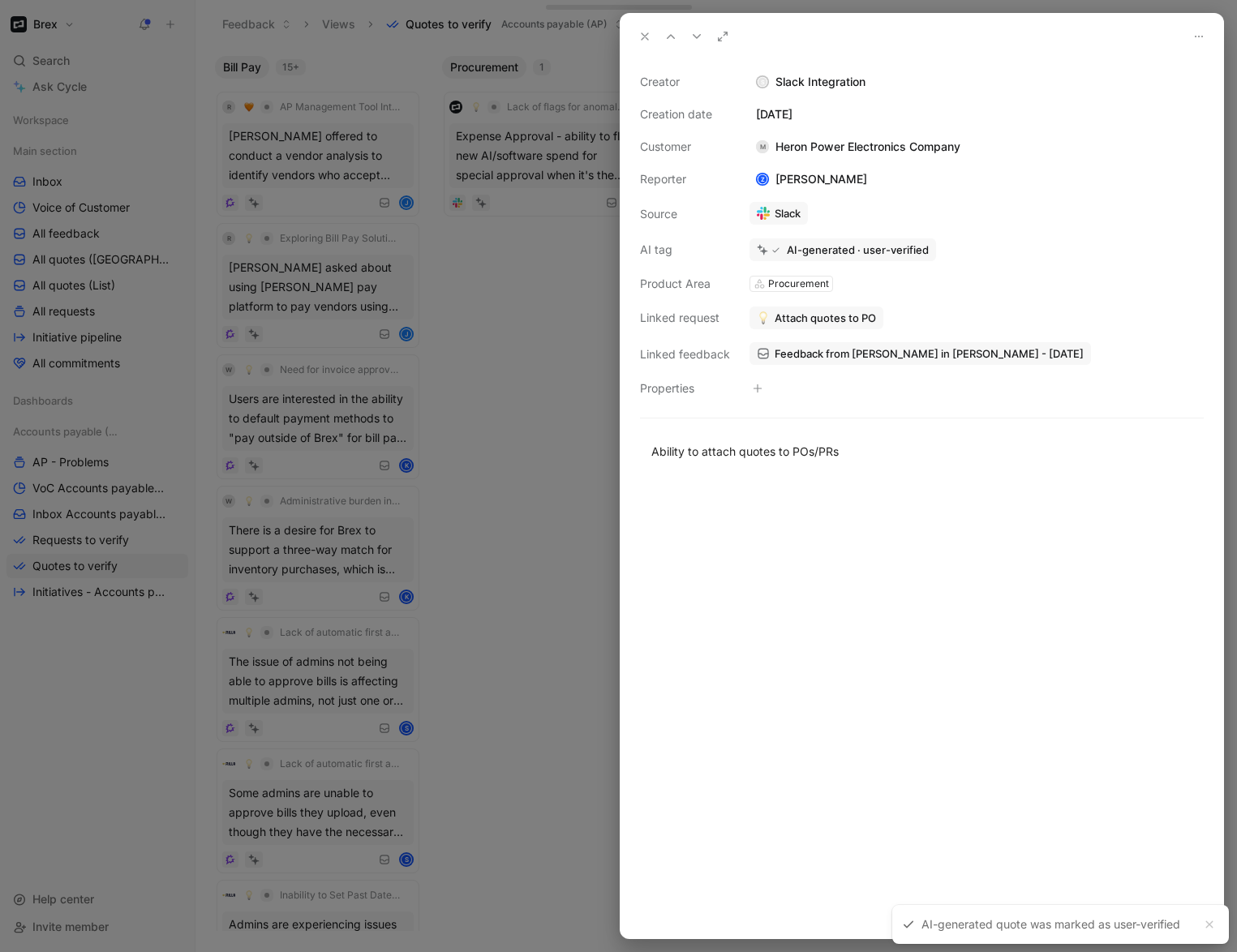
click at [641, 35] on icon at bounding box center [645, 36] width 13 height 13
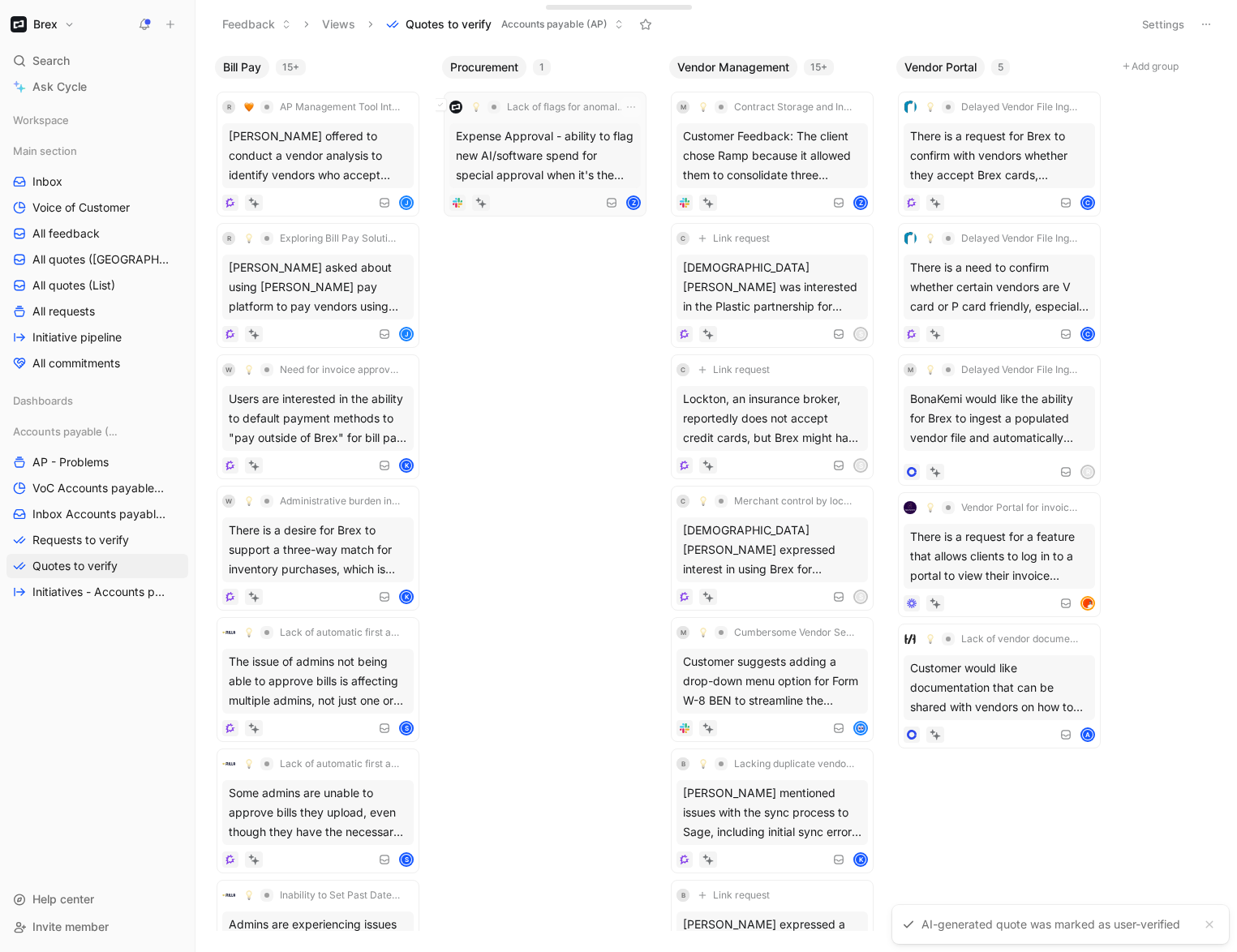
click at [563, 152] on div "Expense Approval - ability to flag new AI/software spend for special approval w…" at bounding box center [545, 156] width 191 height 65
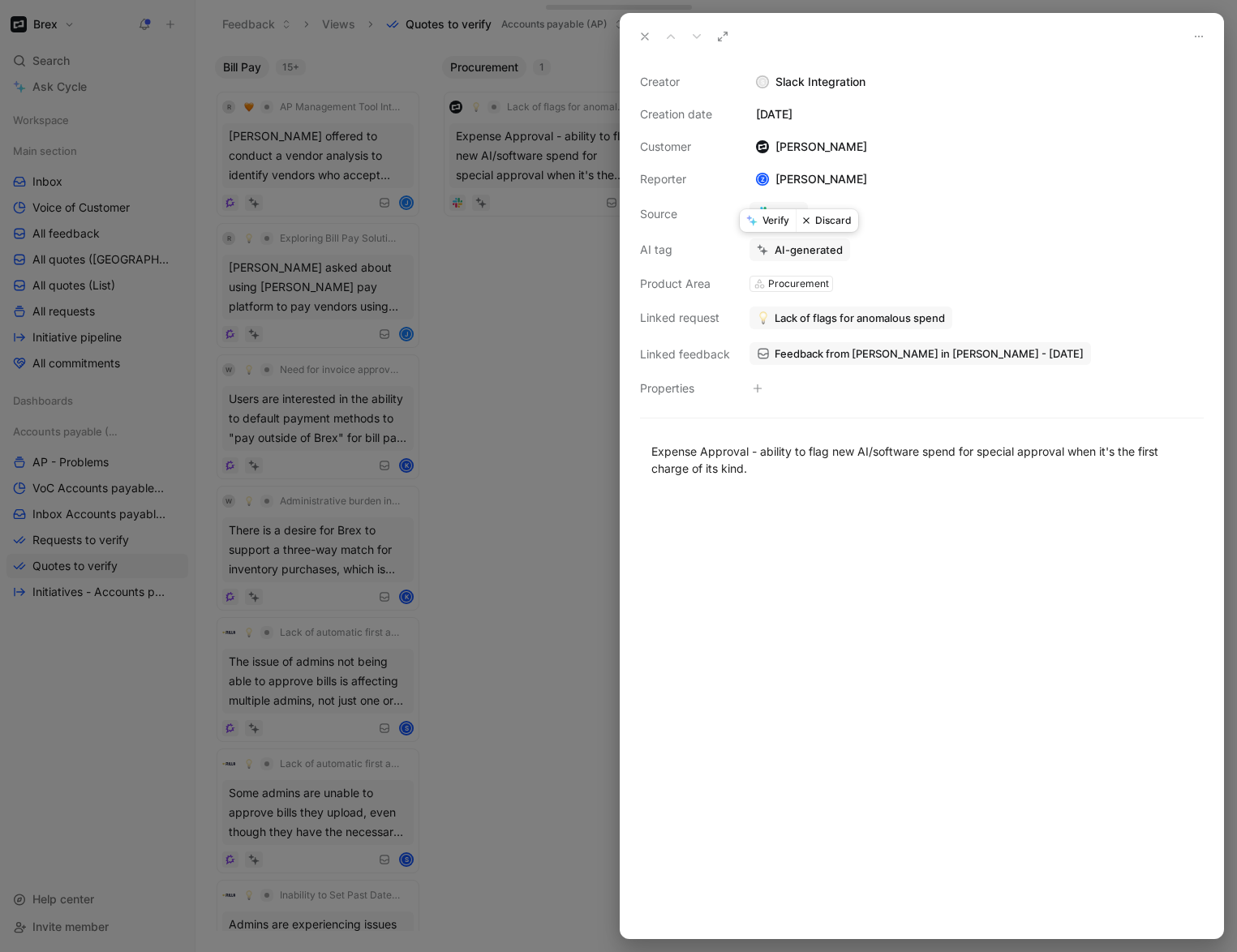
click at [837, 218] on button "Discard" at bounding box center [827, 221] width 63 height 23
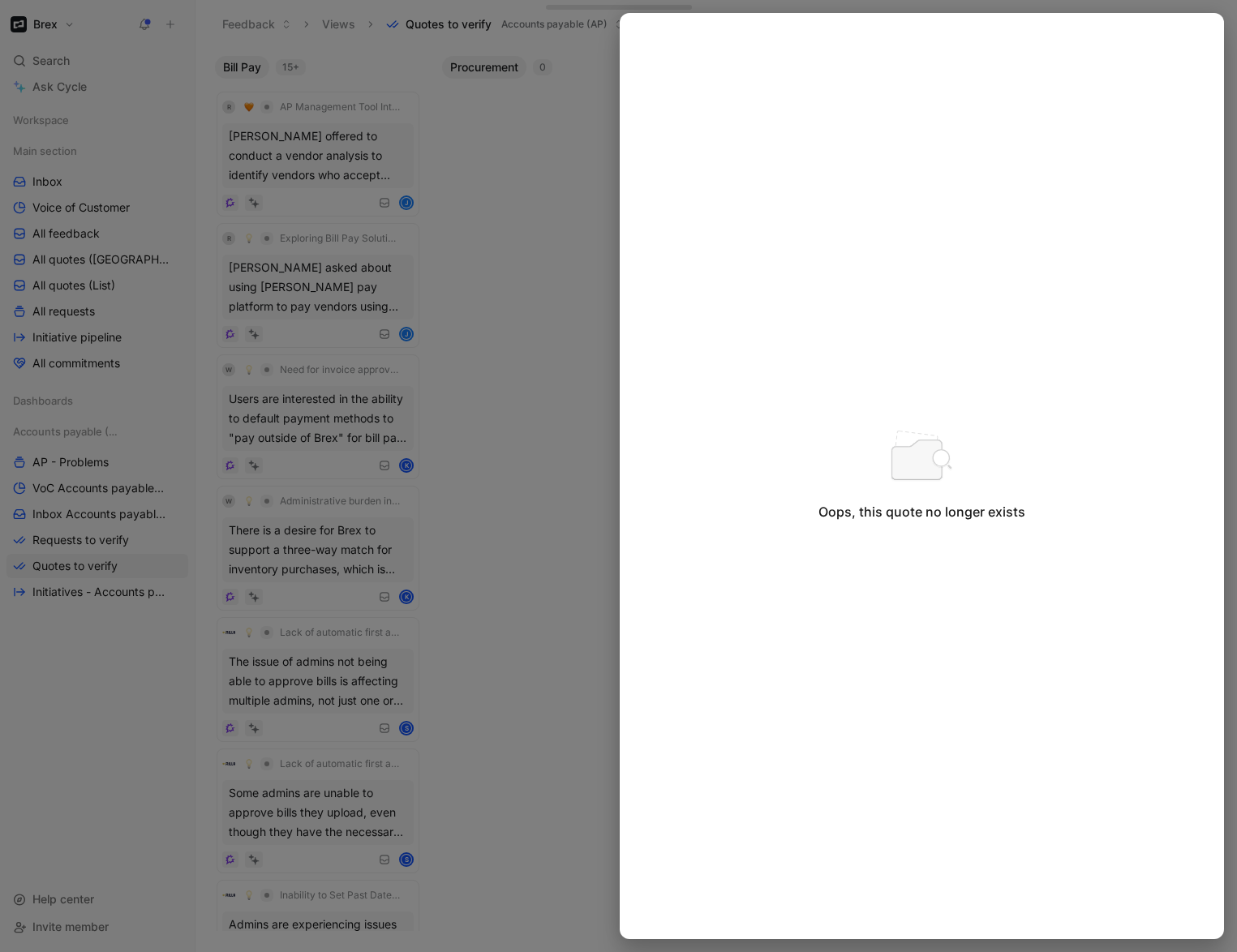
click at [537, 210] on div at bounding box center [618, 476] width 1237 height 952
